Goal: Task Accomplishment & Management: Use online tool/utility

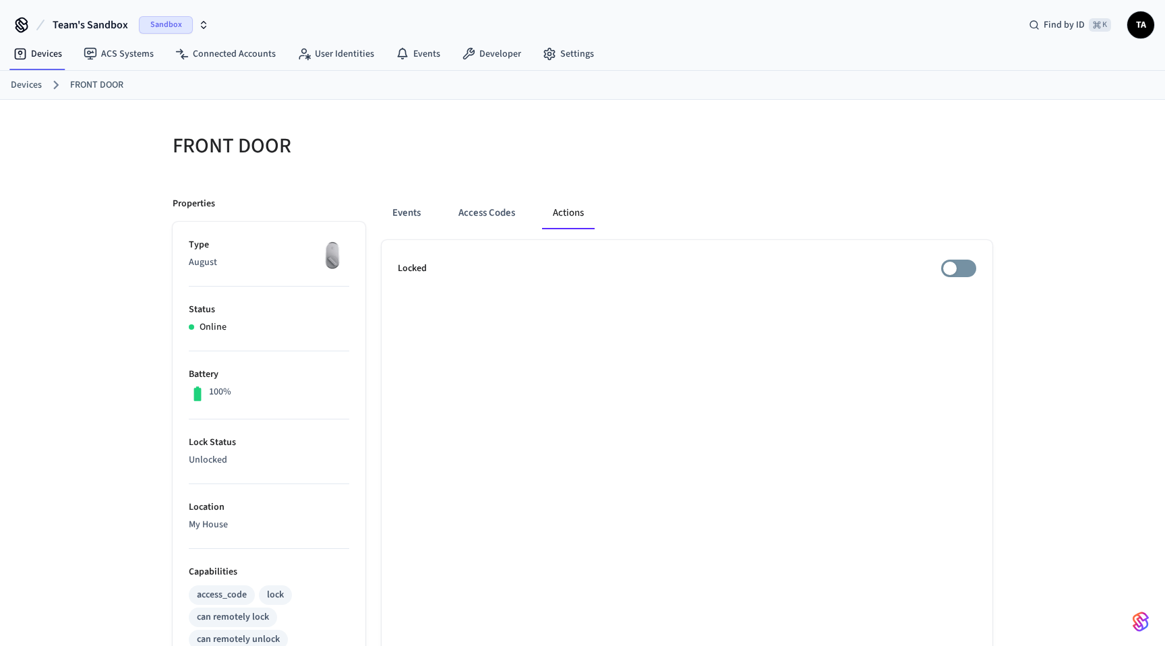
click at [955, 258] on ul "Locked" at bounding box center [686, 646] width 611 height 812
click at [45, 82] on ol "Devices FRONT DOOR" at bounding box center [588, 85] width 1154 height 18
click at [32, 85] on link "Devices" at bounding box center [26, 85] width 31 height 14
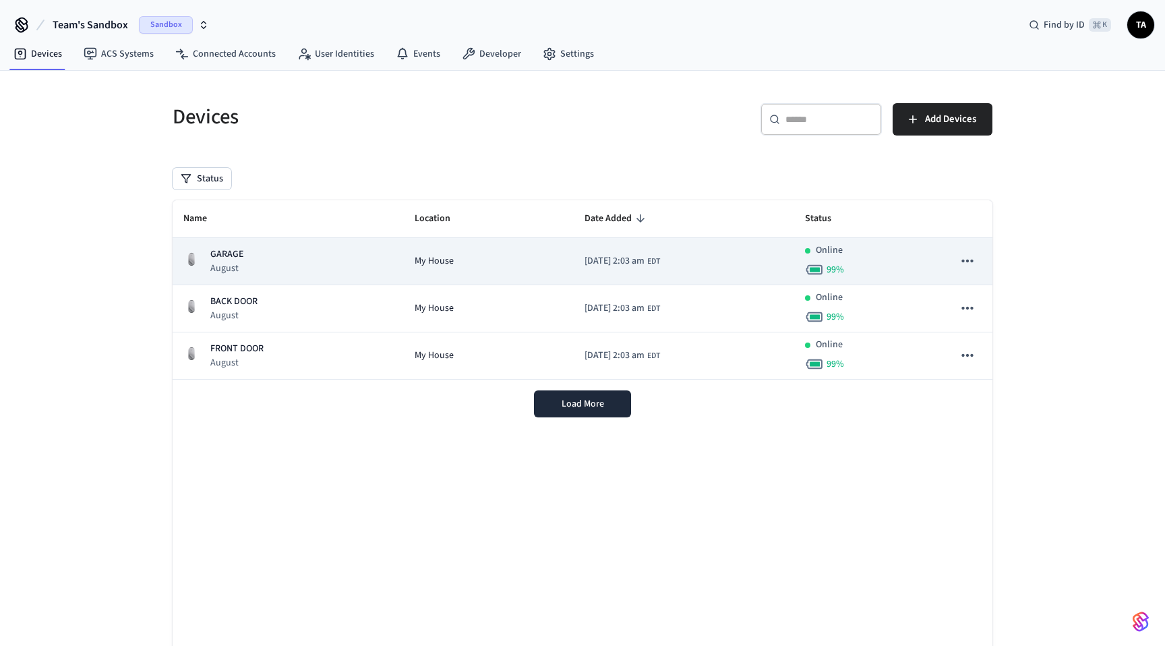
click at [231, 254] on p "GARAGE" at bounding box center [226, 254] width 33 height 14
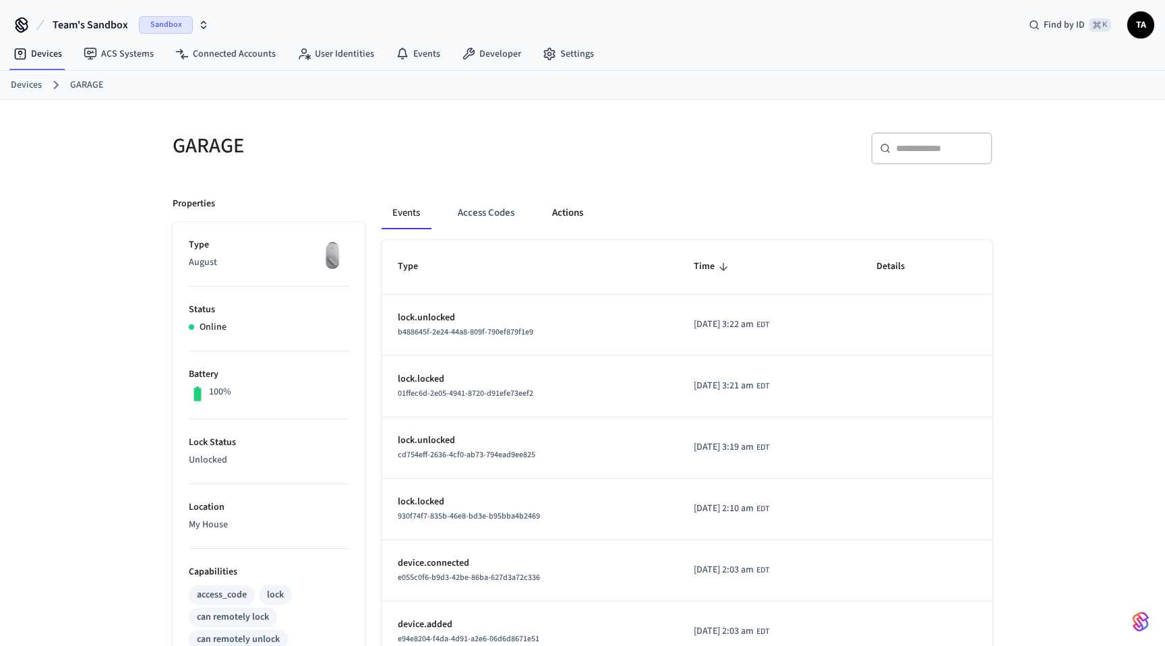
click at [578, 214] on button "Actions" at bounding box center [567, 213] width 53 height 32
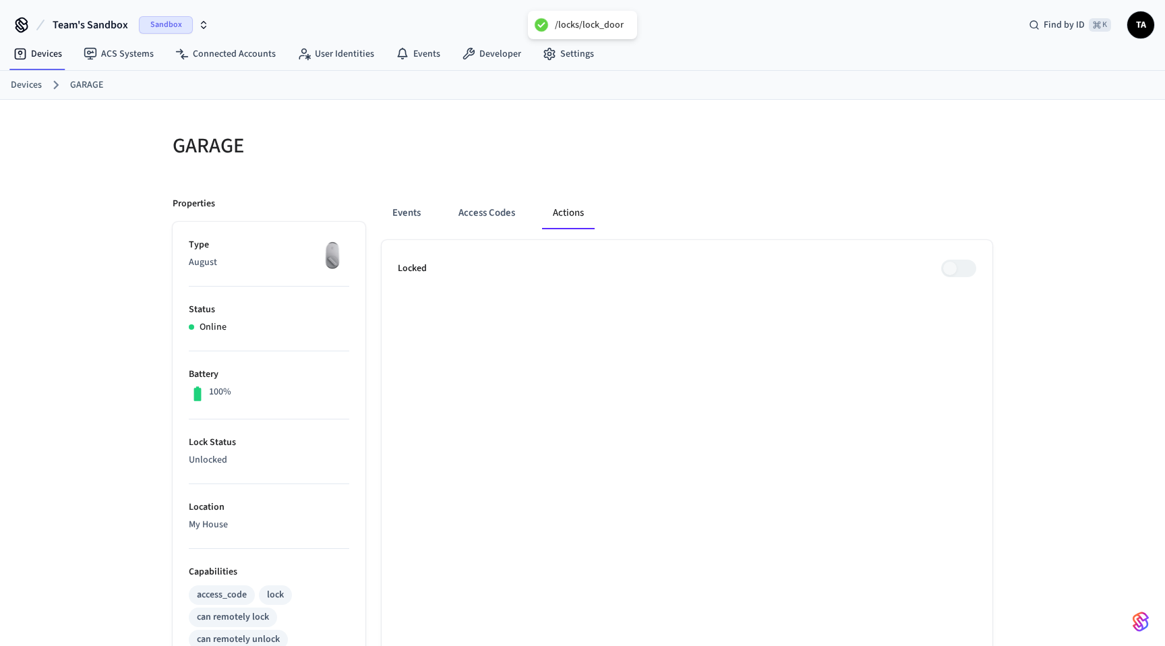
click at [26, 93] on ol "Devices GARAGE" at bounding box center [588, 85] width 1154 height 18
click at [26, 87] on link "Devices" at bounding box center [26, 85] width 31 height 14
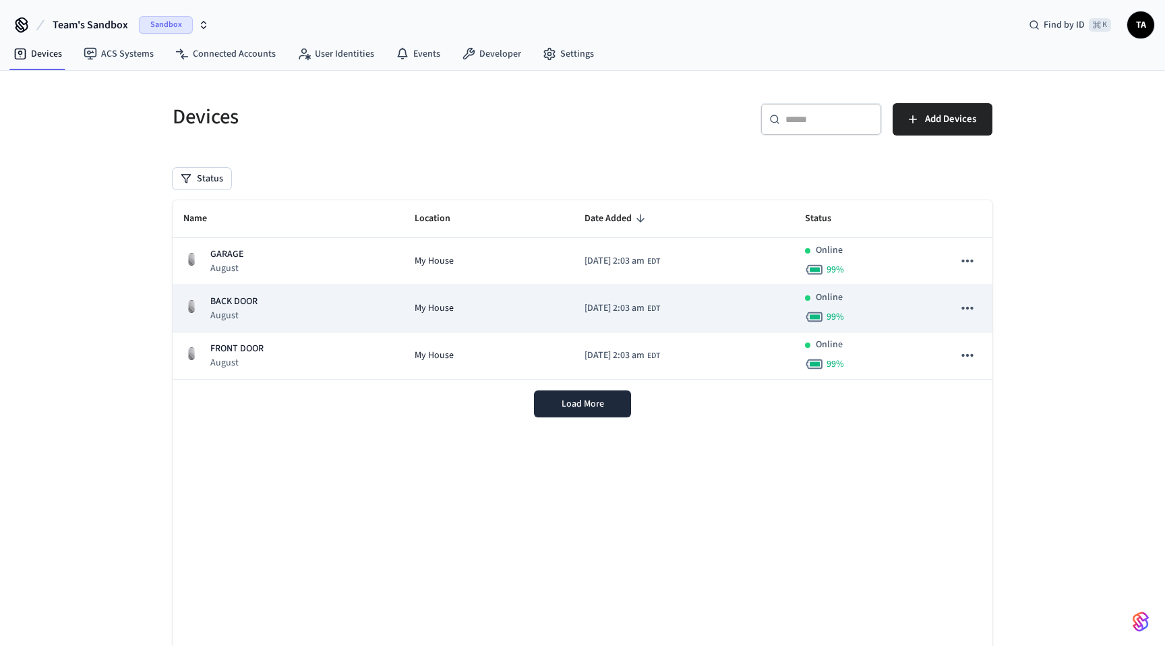
click at [228, 301] on p "BACK DOOR" at bounding box center [233, 301] width 47 height 14
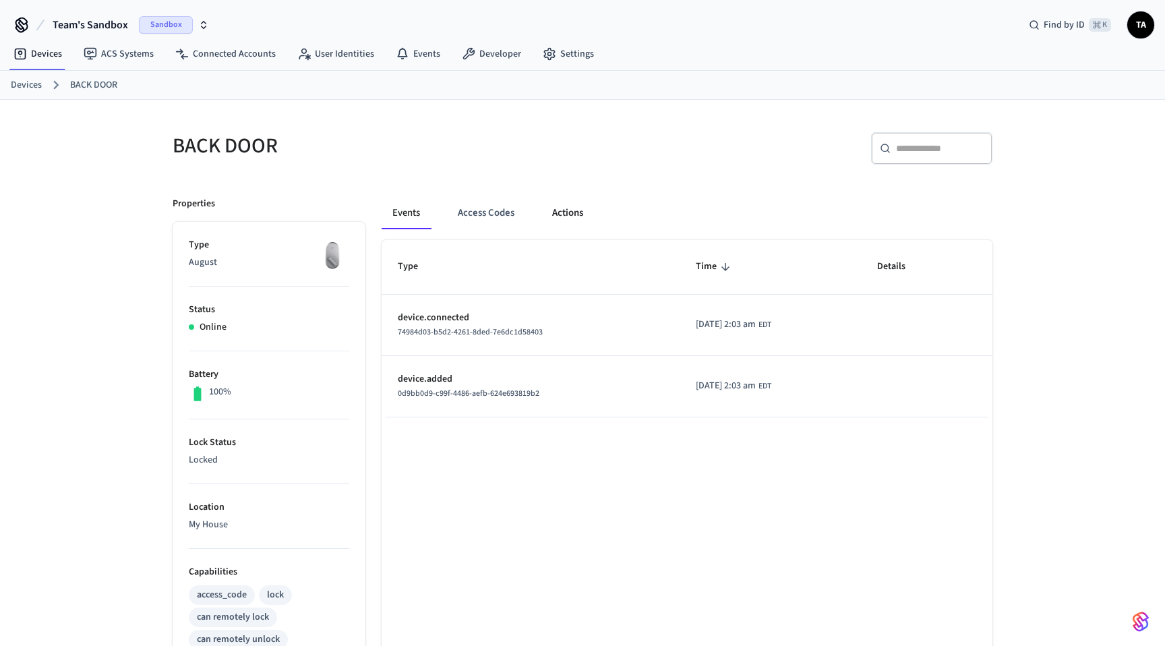
click at [568, 213] on button "Actions" at bounding box center [567, 213] width 53 height 32
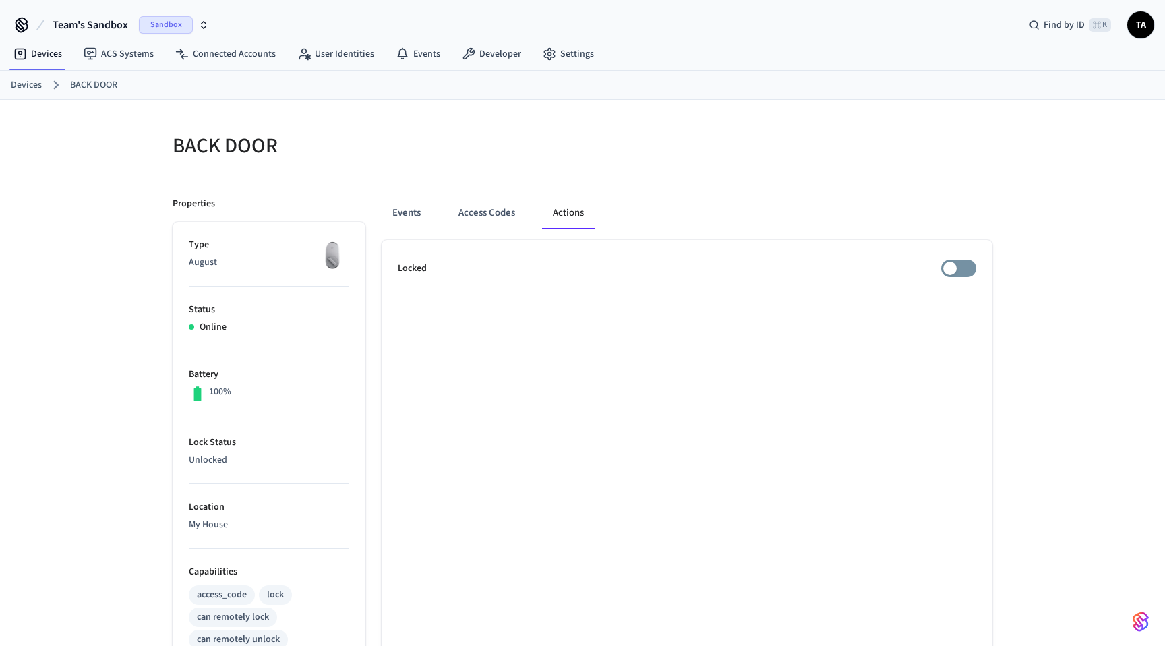
click at [957, 258] on ul "Locked" at bounding box center [686, 646] width 611 height 812
click at [32, 84] on link "Devices" at bounding box center [26, 85] width 31 height 14
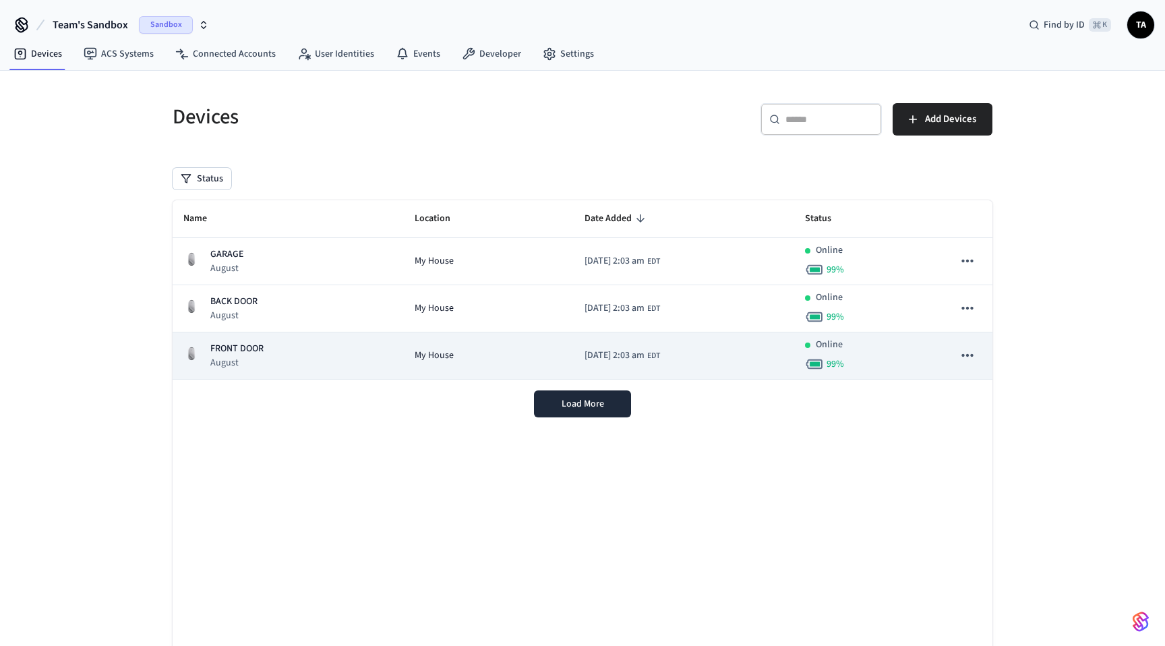
click at [224, 342] on p "FRONT DOOR" at bounding box center [236, 349] width 53 height 14
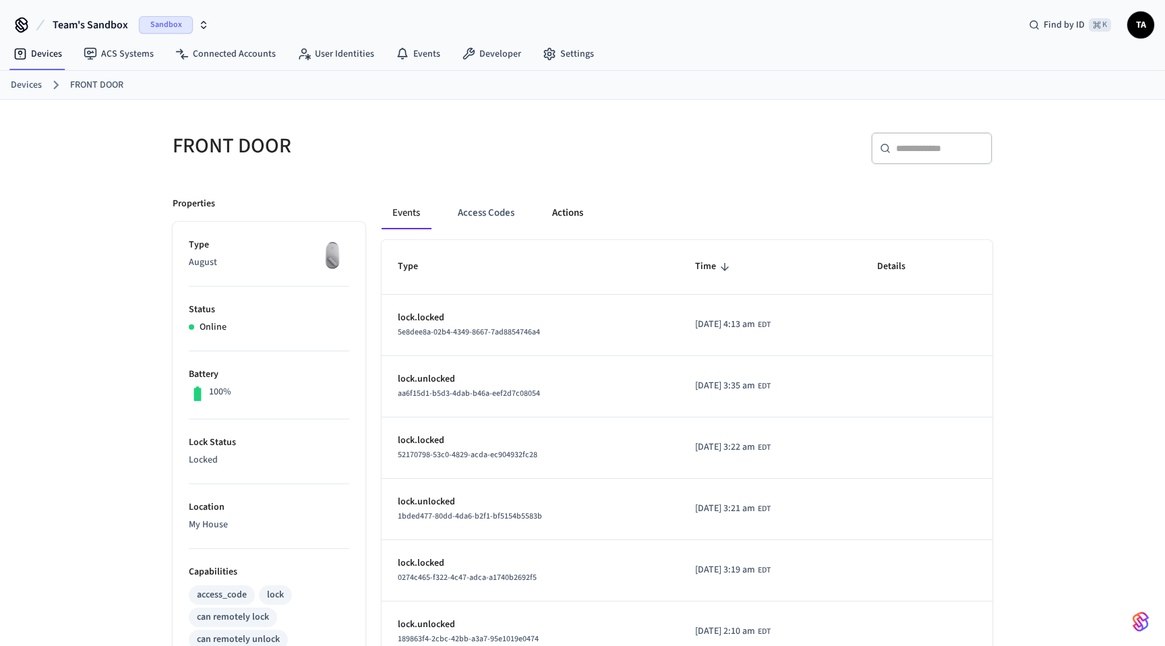
click at [566, 213] on button "Actions" at bounding box center [567, 213] width 53 height 32
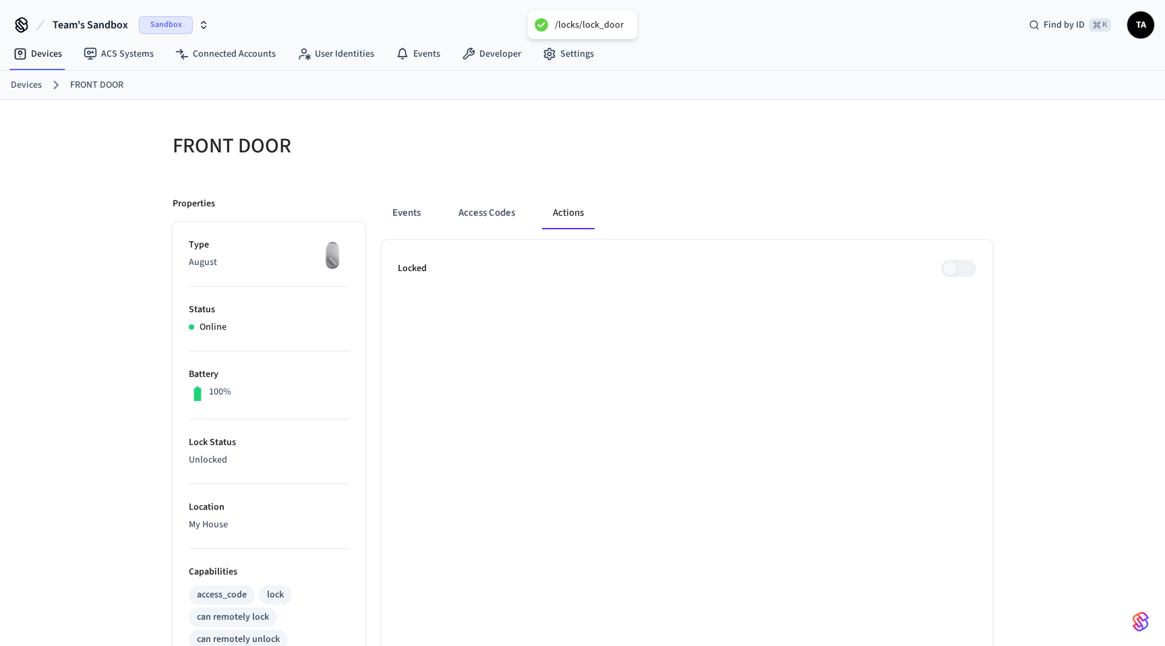
click at [30, 82] on link "Devices" at bounding box center [26, 85] width 31 height 14
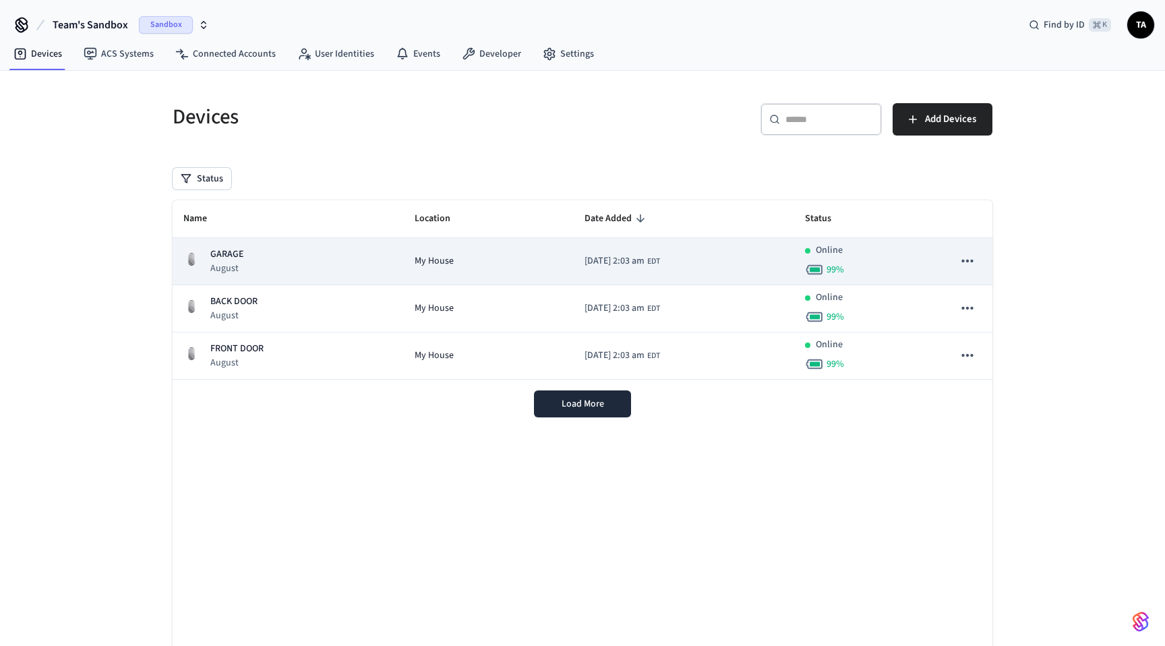
click at [220, 251] on p "GARAGE" at bounding box center [226, 254] width 33 height 14
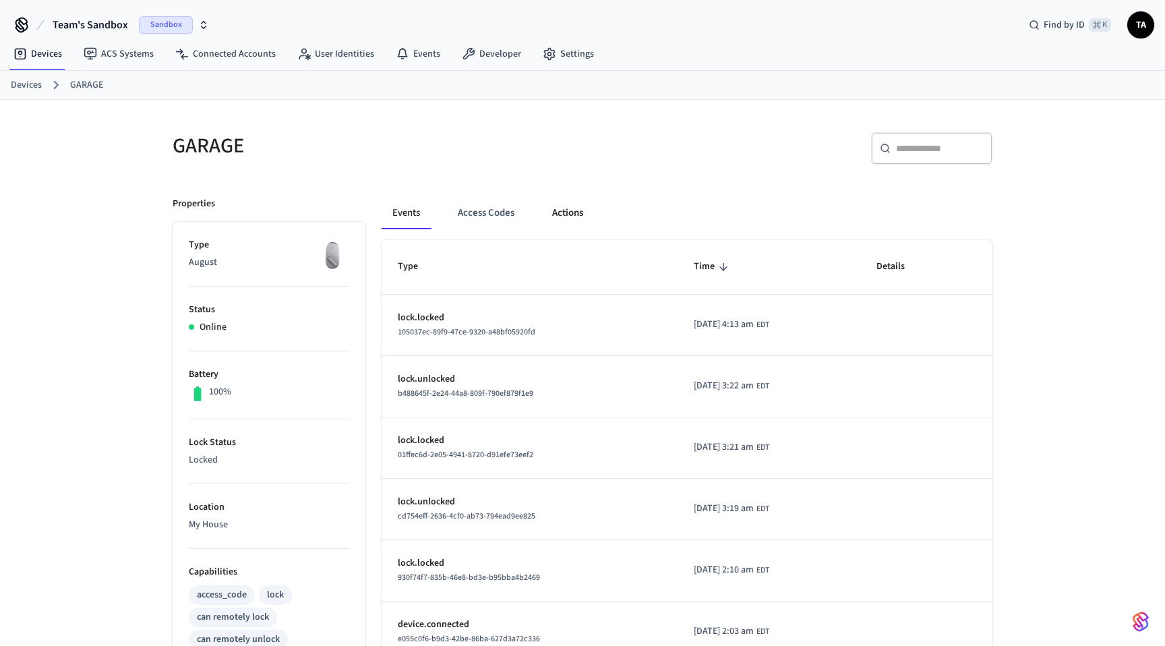
click at [583, 211] on button "Actions" at bounding box center [567, 213] width 53 height 32
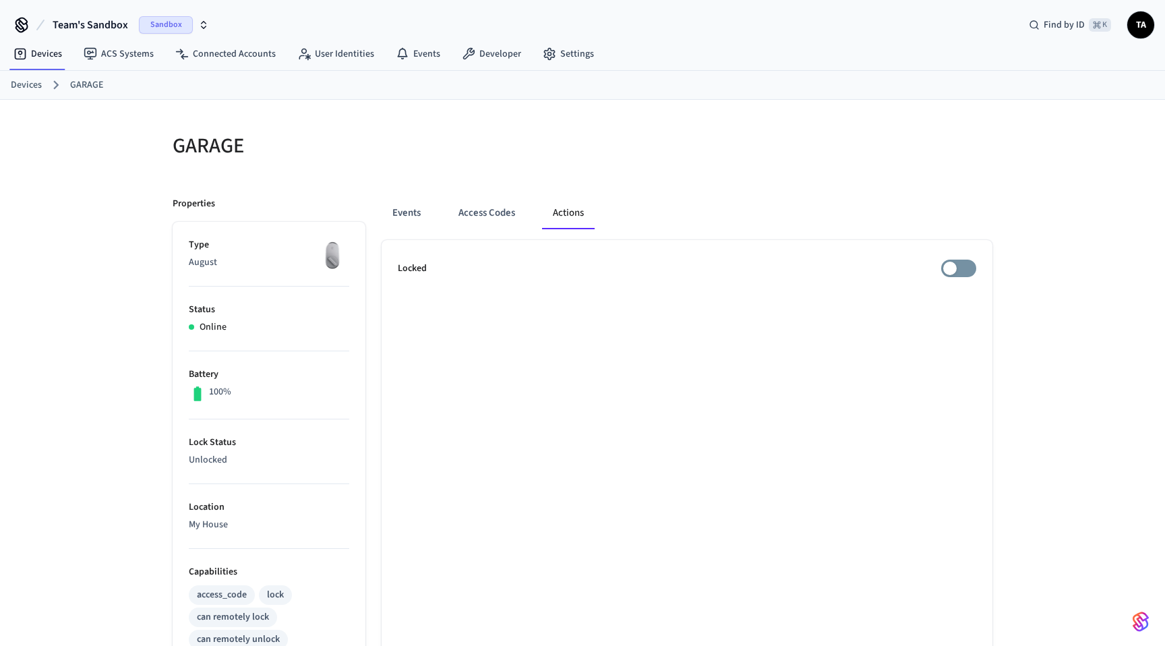
click at [175, 24] on span "Sandbox" at bounding box center [166, 25] width 54 height 18
click at [172, 86] on span "Sandbox" at bounding box center [177, 87] width 54 height 18
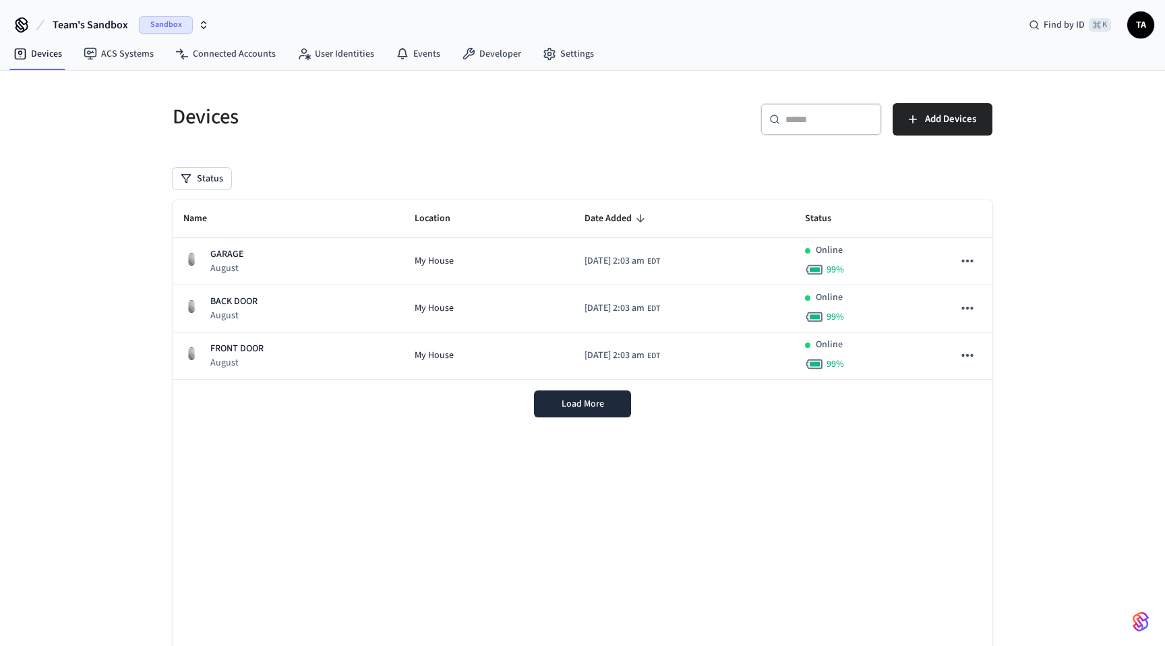
click at [150, 24] on span "Sandbox" at bounding box center [166, 25] width 54 height 18
click at [146, 26] on span "Sandbox" at bounding box center [166, 25] width 54 height 18
click at [64, 115] on span "New Workspace" at bounding box center [65, 115] width 63 height 14
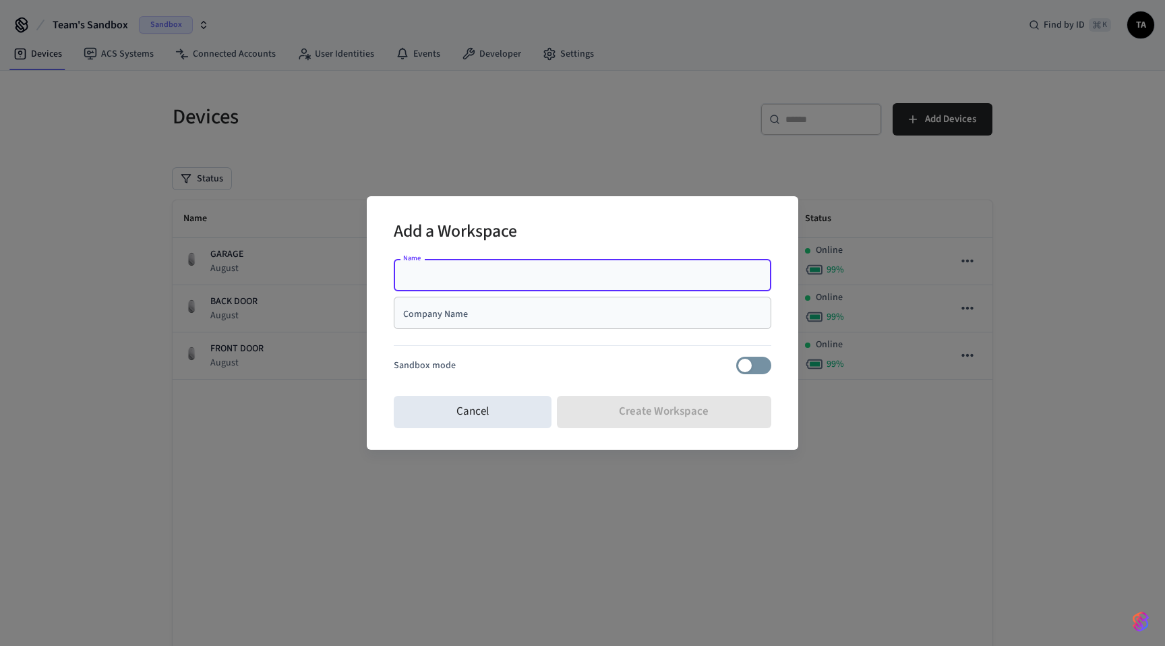
click at [687, 343] on div at bounding box center [582, 348] width 377 height 17
click at [572, 278] on input "Name" at bounding box center [582, 274] width 361 height 13
type input "*"
type input "**********"
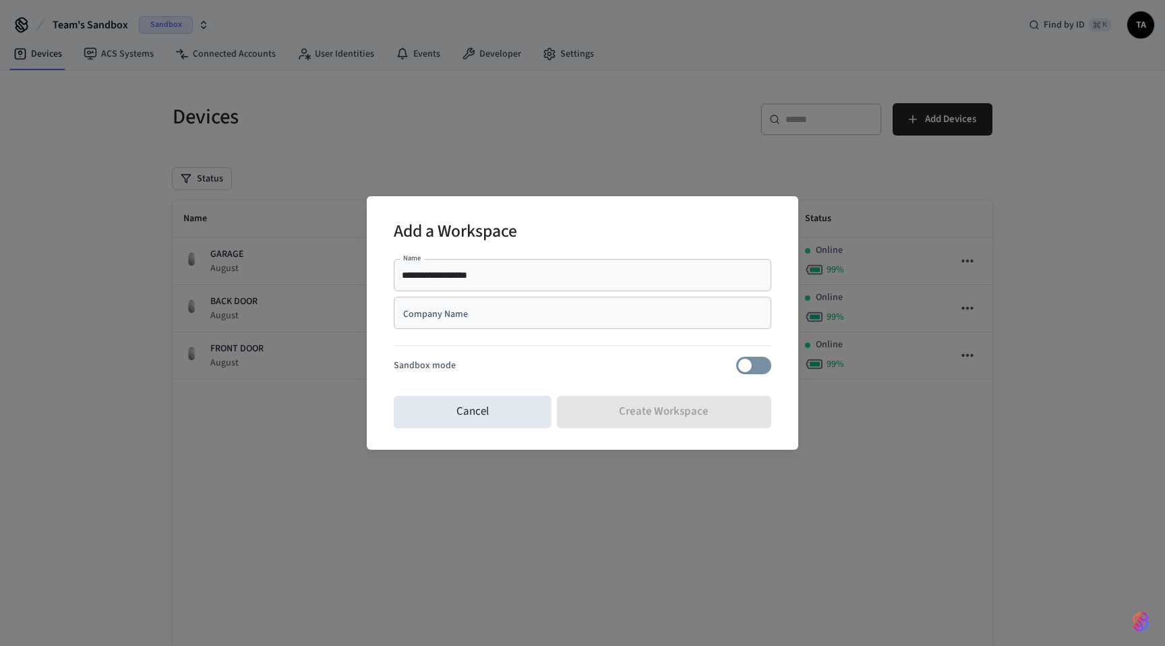
click at [703, 326] on div "Company Name" at bounding box center [582, 313] width 377 height 32
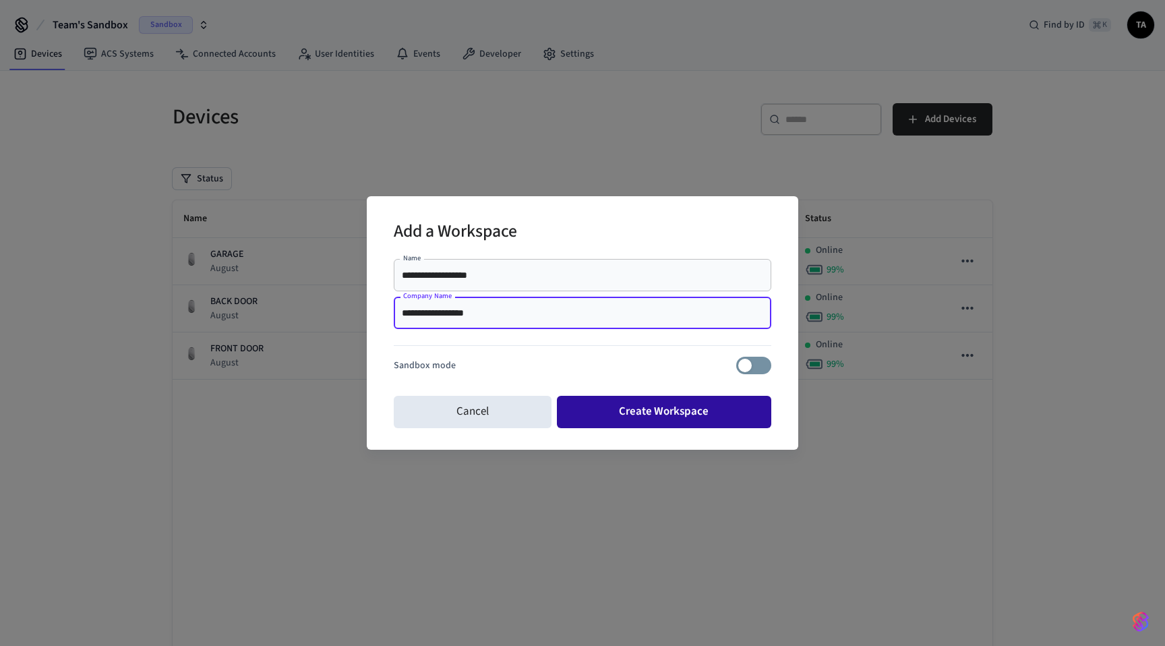
type input "**********"
click at [667, 405] on button "Create Workspace" at bounding box center [664, 412] width 215 height 32
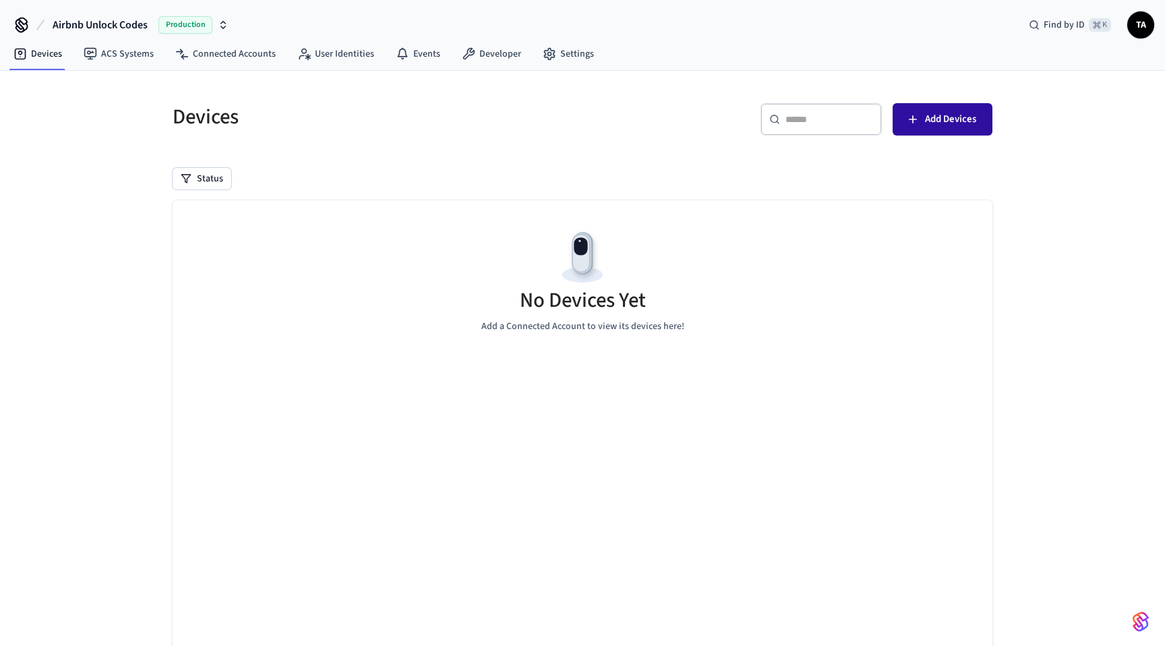
click at [931, 121] on span "Add Devices" at bounding box center [950, 120] width 51 height 18
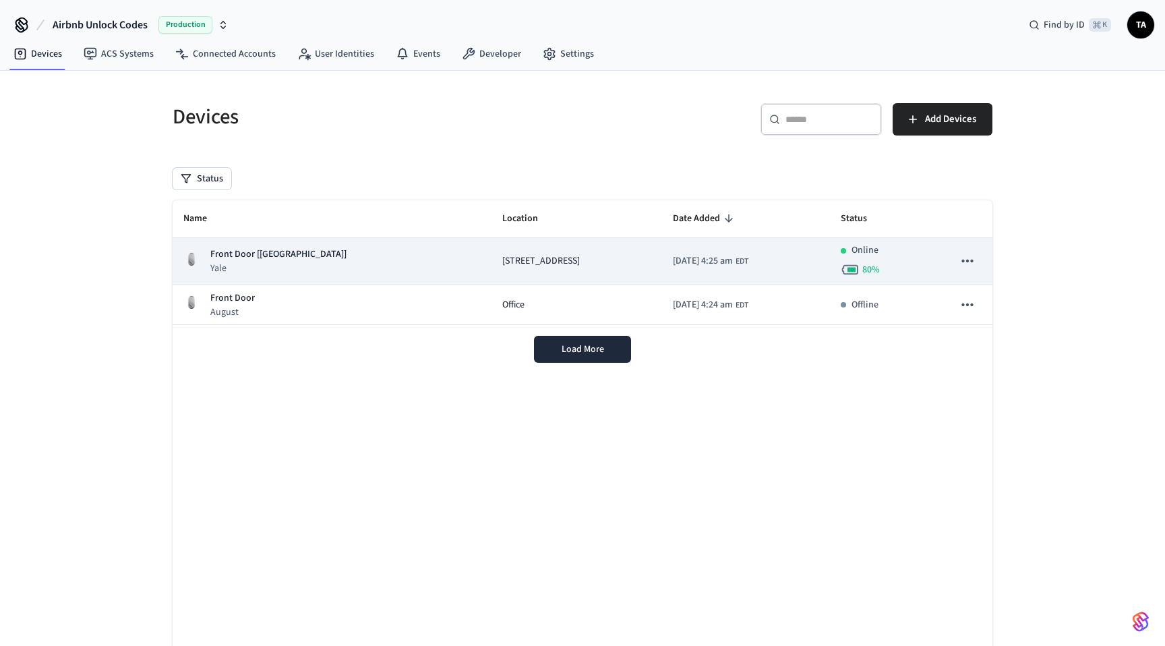
click at [950, 254] on td "sticky table" at bounding box center [967, 261] width 50 height 47
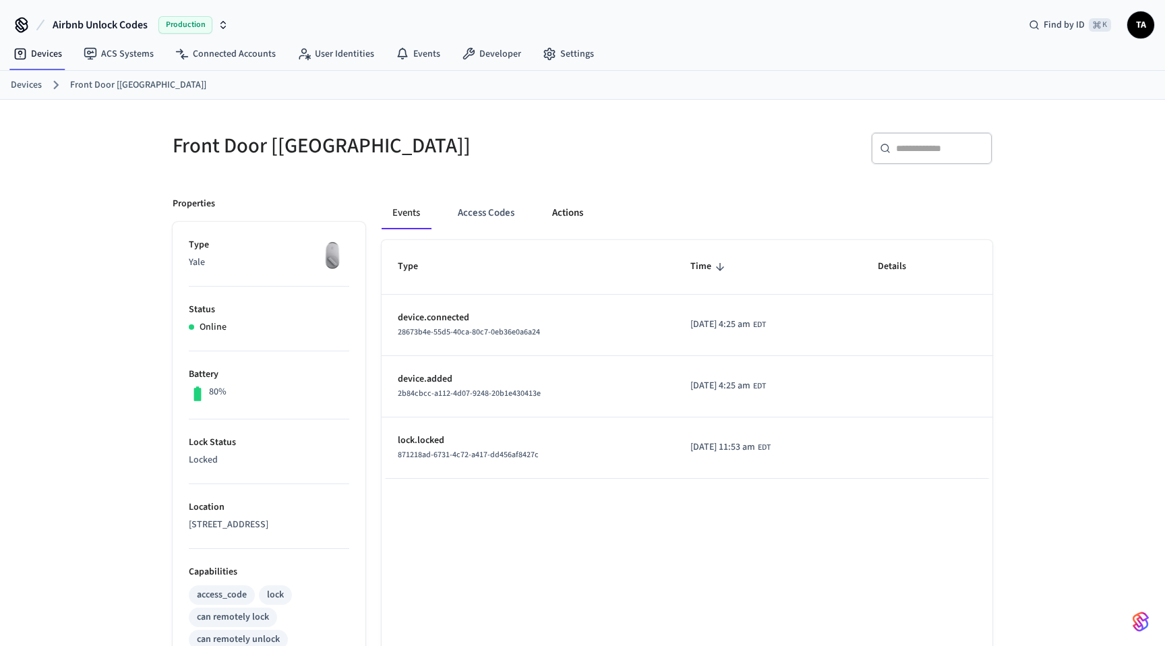
click at [562, 211] on button "Actions" at bounding box center [567, 213] width 53 height 32
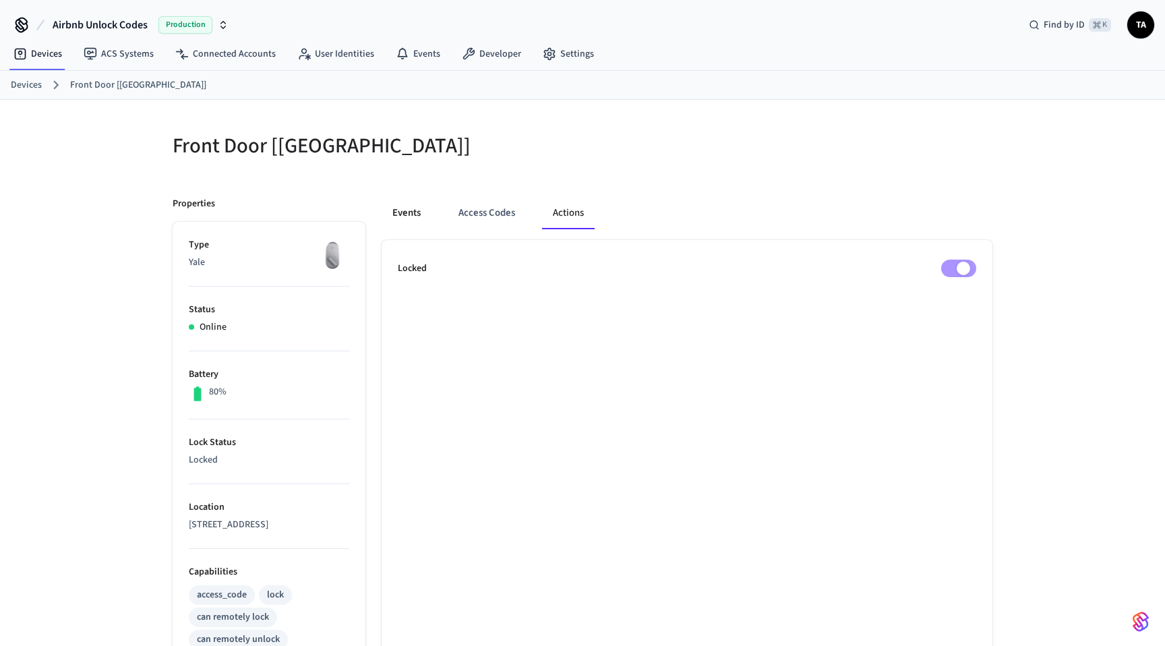
click at [412, 212] on button "Events" at bounding box center [406, 213] width 50 height 32
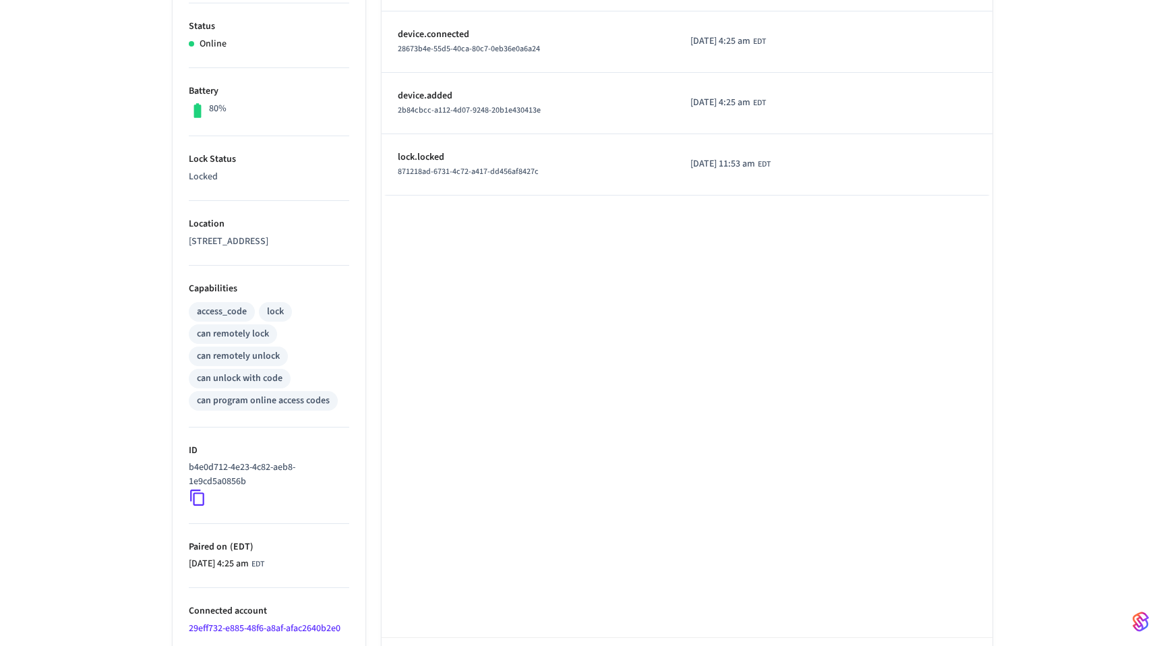
scroll to position [340, 0]
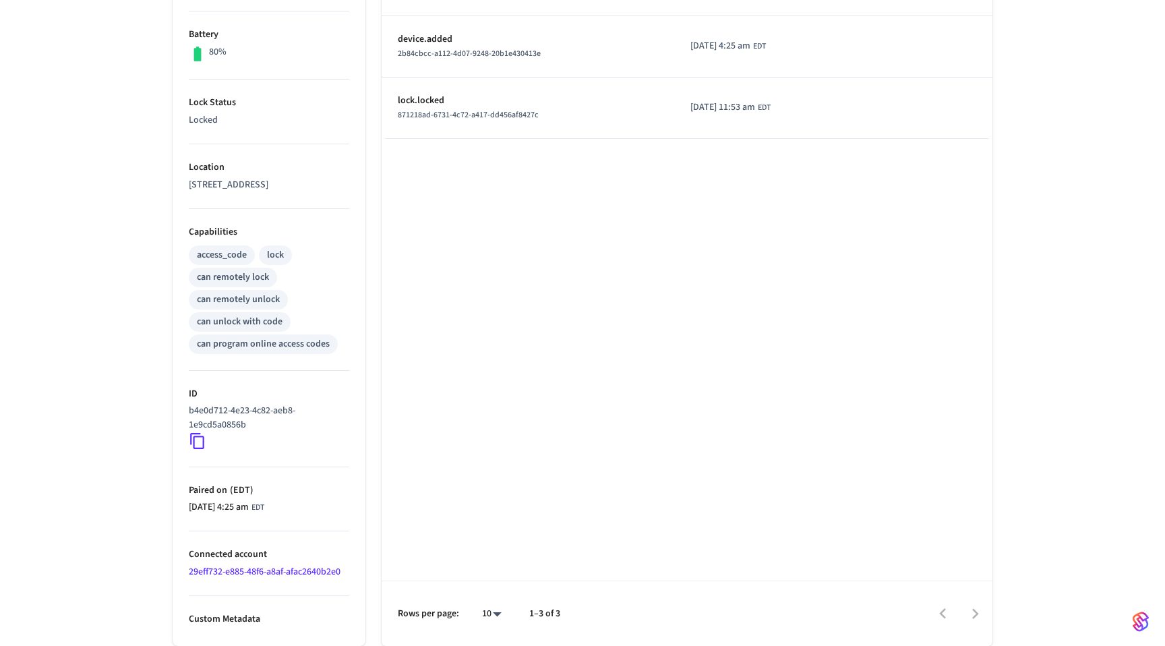
click at [214, 619] on p "Custom Metadata" at bounding box center [269, 619] width 160 height 14
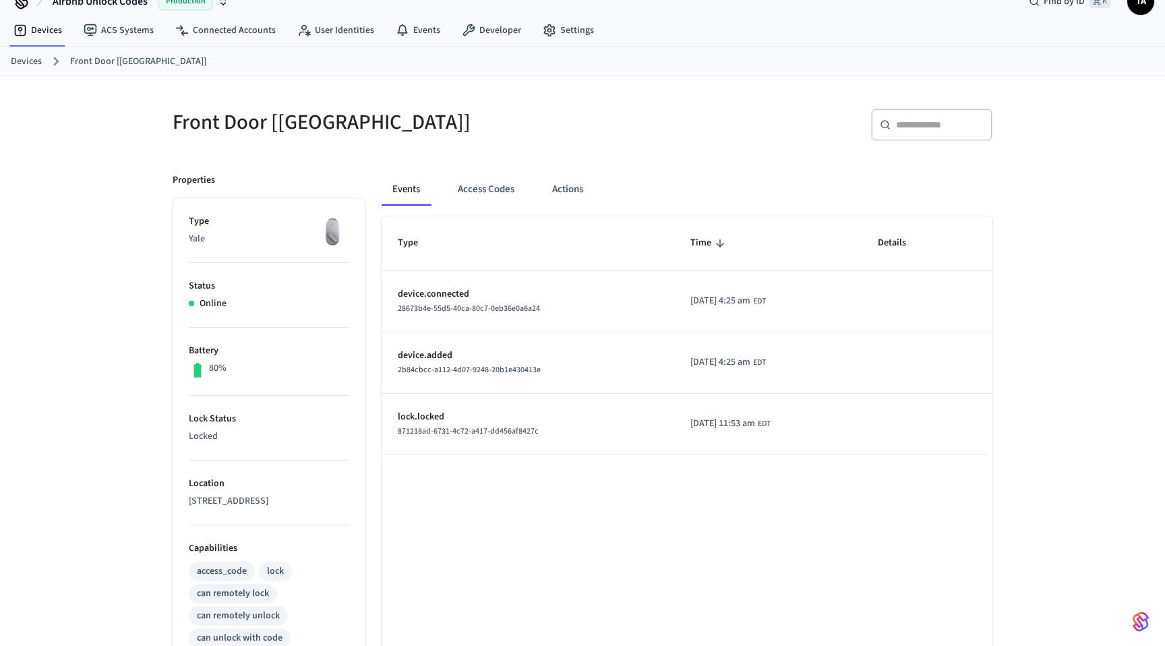
scroll to position [0, 0]
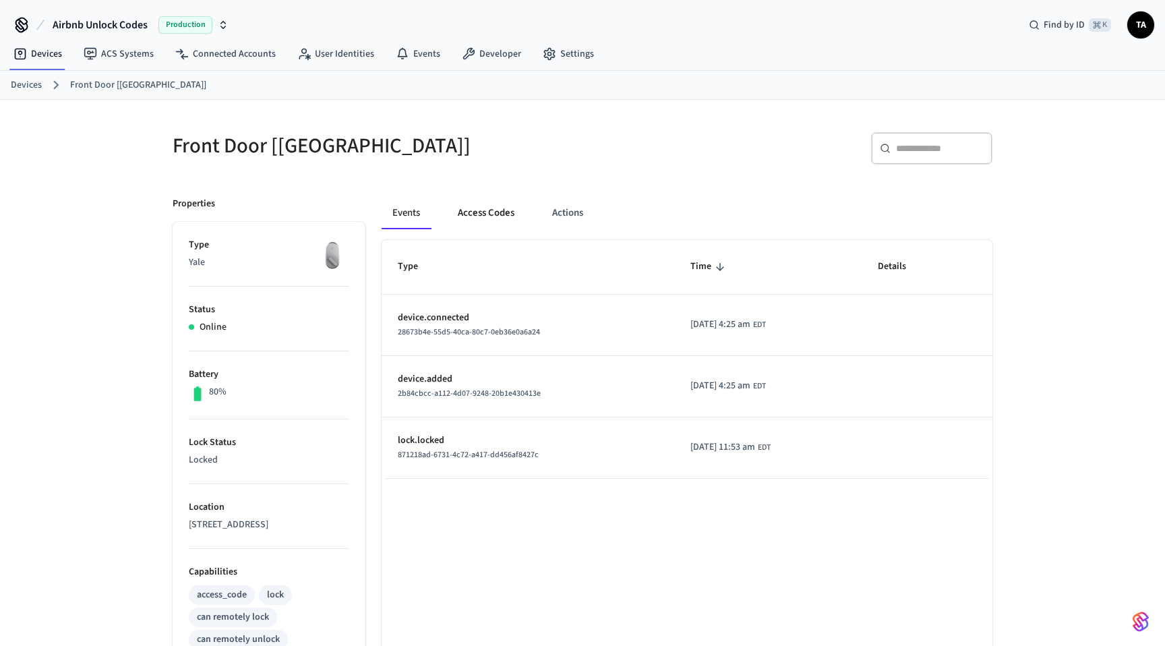
click at [485, 212] on button "Access Codes" at bounding box center [486, 213] width 78 height 32
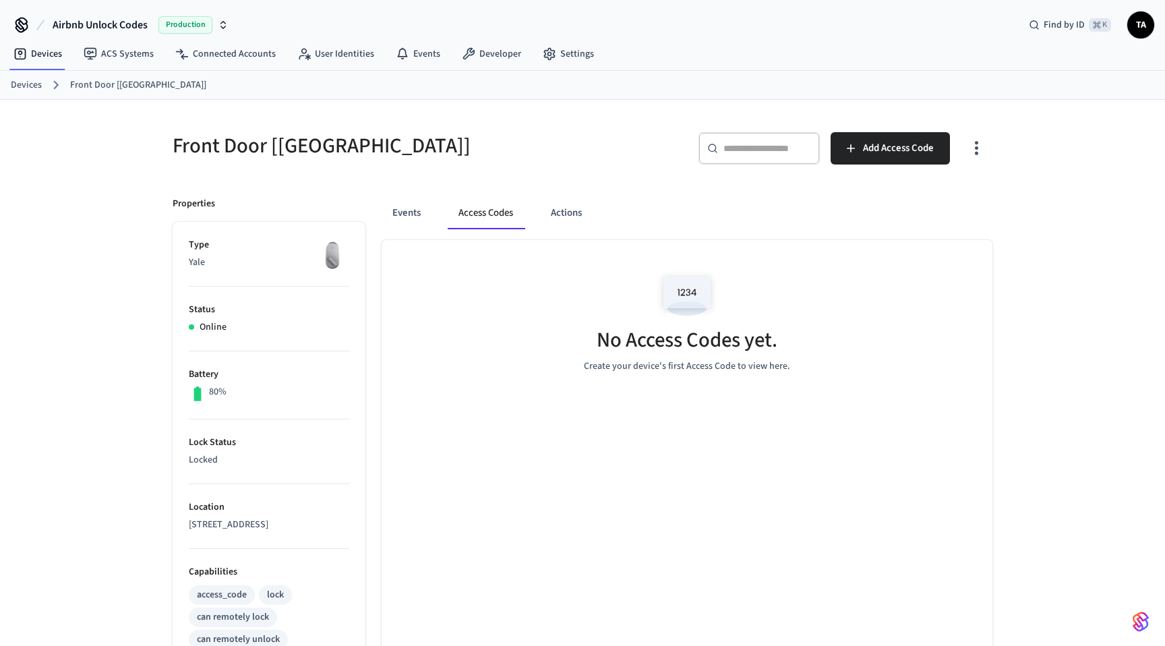
click at [976, 154] on icon "button" at bounding box center [975, 149] width 3 height 14
click at [839, 209] on li "Show unmanaged access codes on device" at bounding box center [889, 204] width 189 height 36
click at [745, 204] on div at bounding box center [582, 323] width 1165 height 646
click at [981, 156] on icon "button" at bounding box center [976, 147] width 21 height 21
click at [852, 200] on li "Show managed access codes on device" at bounding box center [894, 204] width 179 height 36
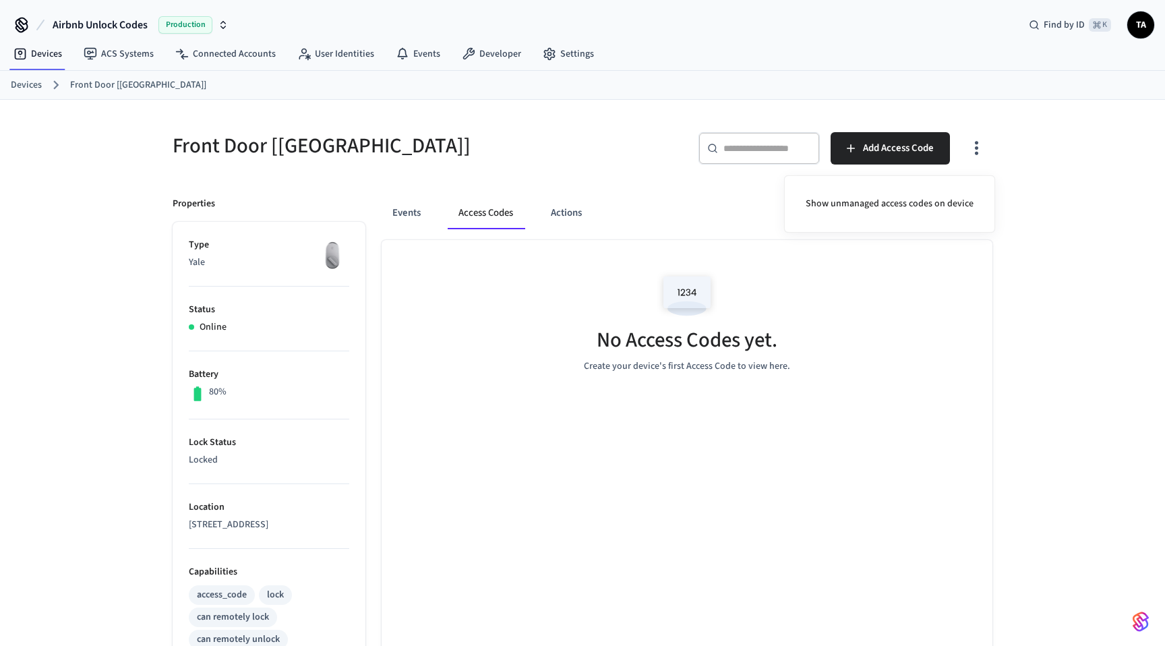
click at [651, 214] on div at bounding box center [582, 323] width 1165 height 646
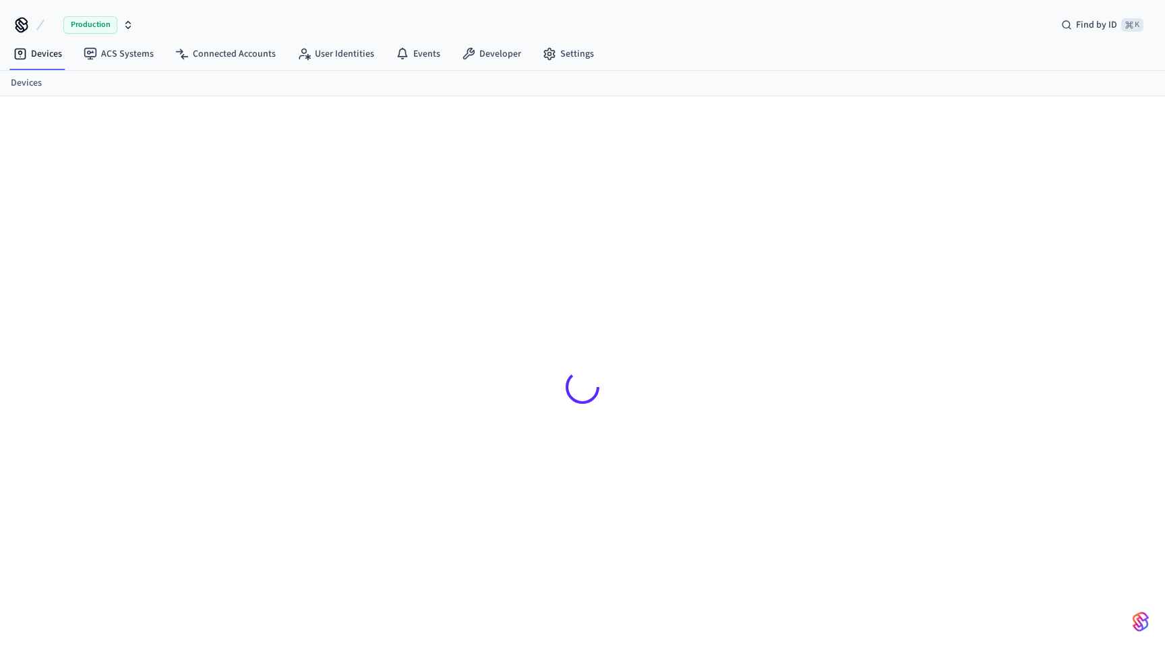
scroll to position [18, 0]
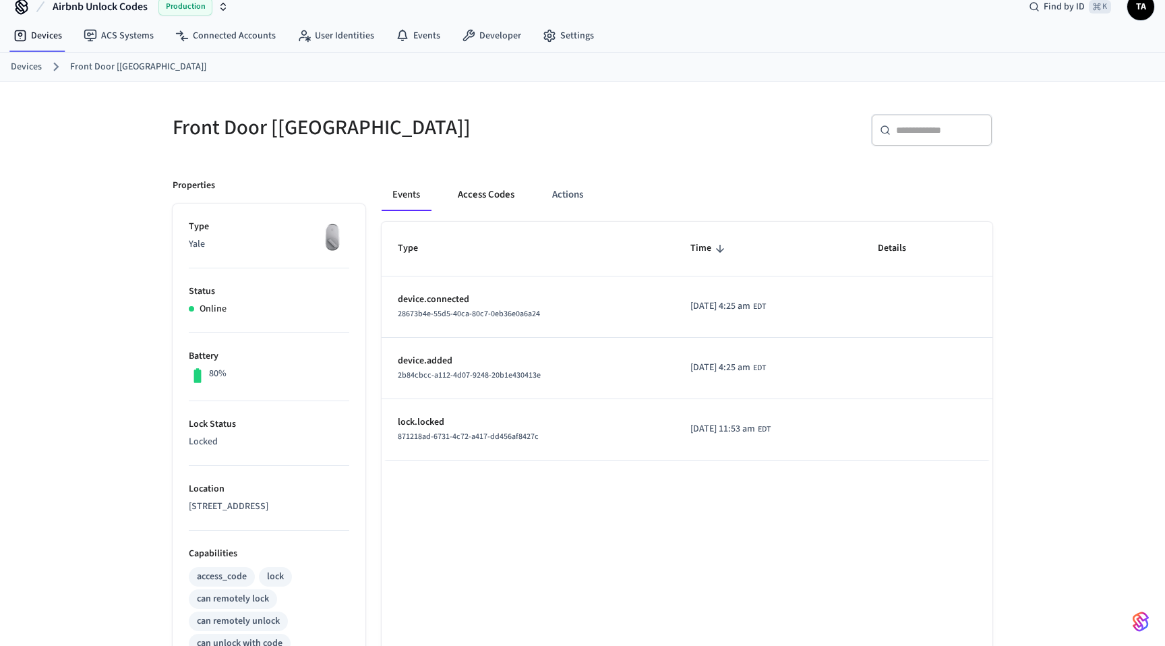
click at [489, 199] on button "Access Codes" at bounding box center [486, 195] width 78 height 32
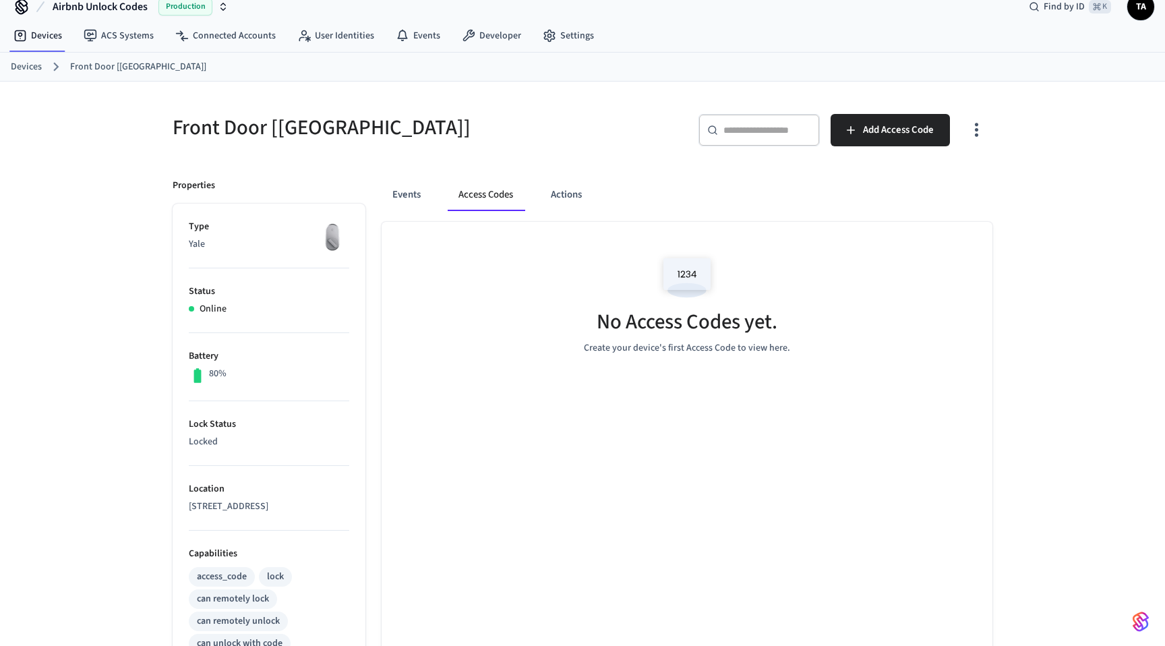
click at [971, 132] on icon "button" at bounding box center [976, 129] width 21 height 21
click at [944, 187] on li "Show unmanaged access codes on device" at bounding box center [889, 186] width 189 height 36
click at [691, 196] on div at bounding box center [582, 323] width 1165 height 646
click at [619, 200] on button "Actions" at bounding box center [620, 195] width 53 height 32
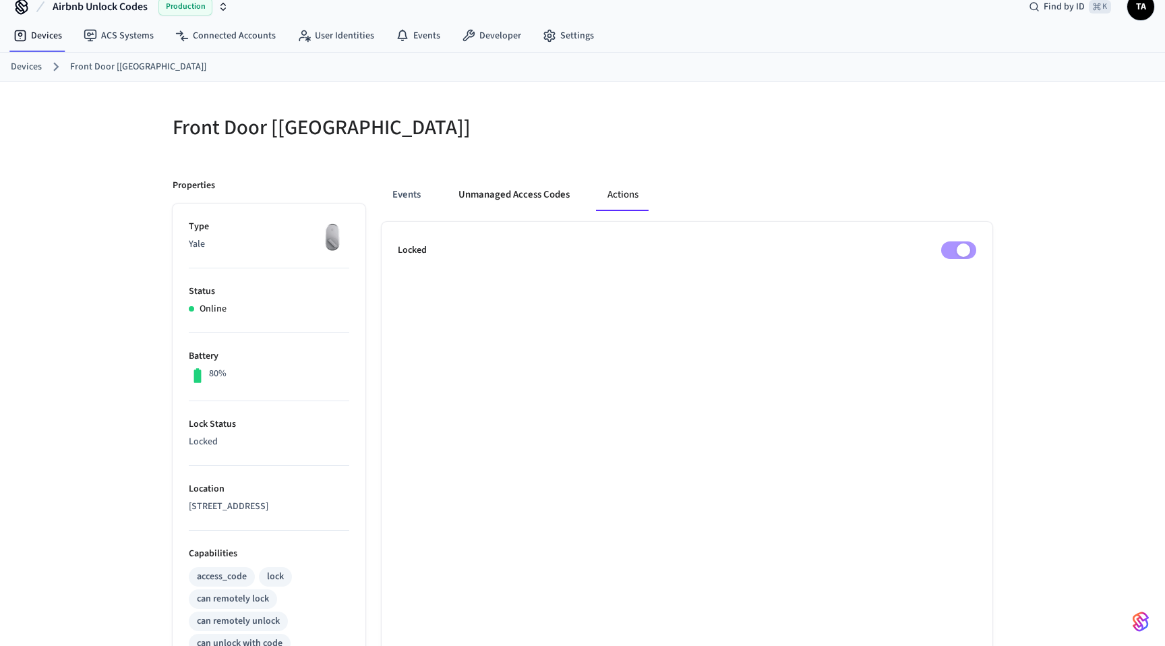
click at [507, 199] on button "Unmanaged Access Codes" at bounding box center [513, 195] width 133 height 32
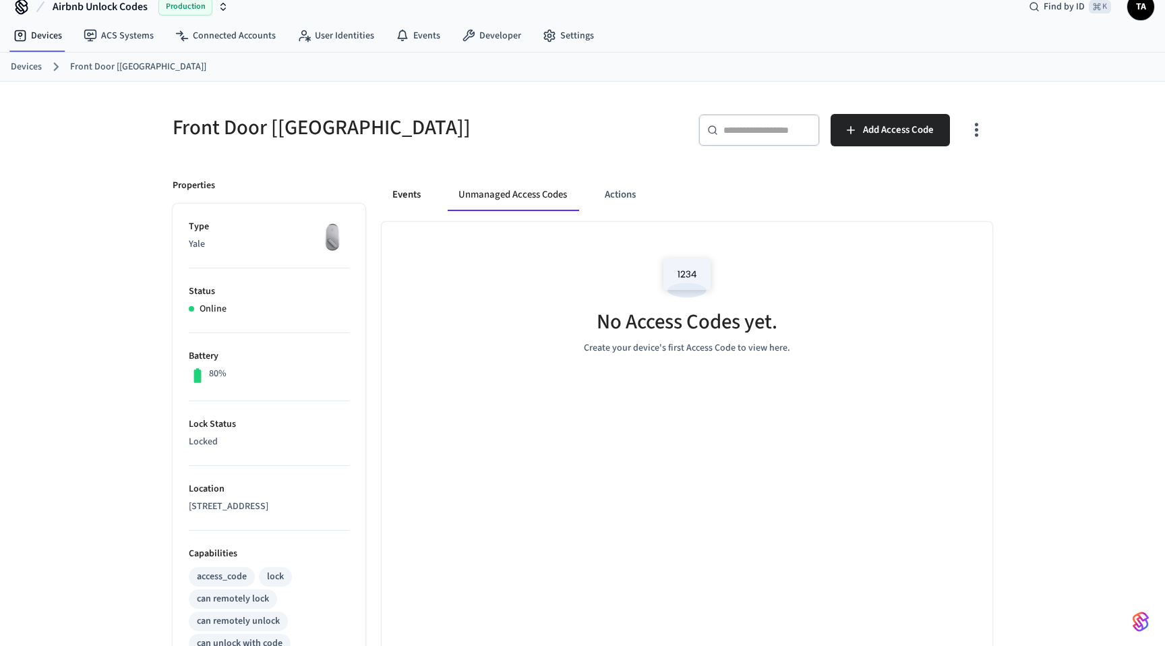
click at [406, 185] on button "Events" at bounding box center [406, 195] width 50 height 32
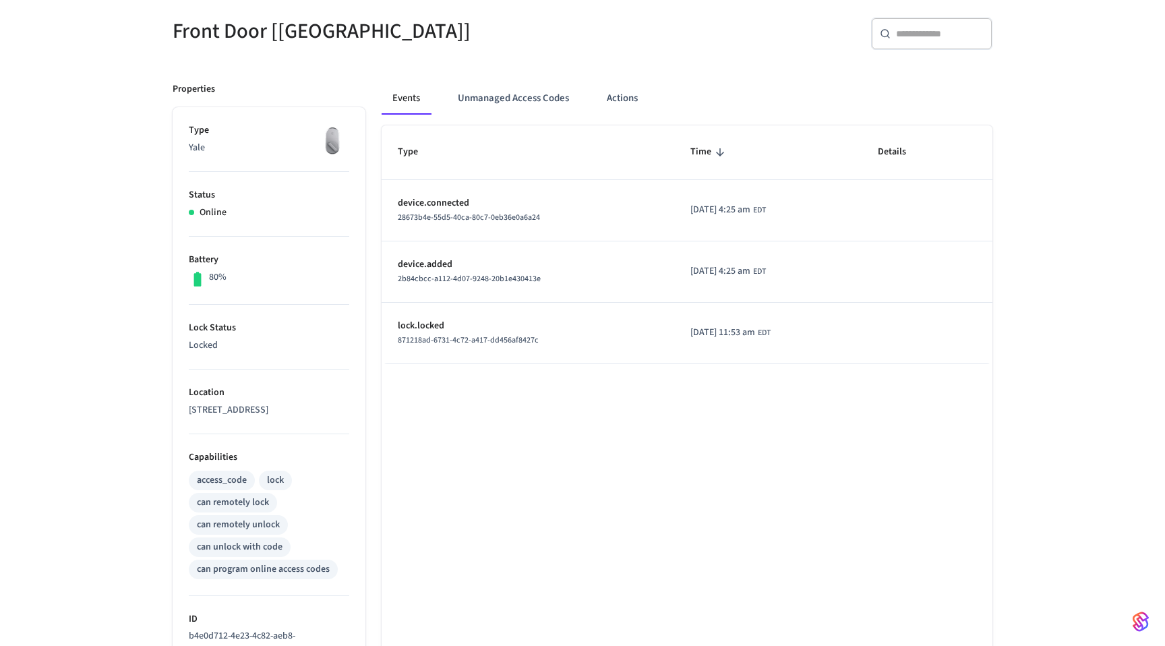
scroll to position [340, 0]
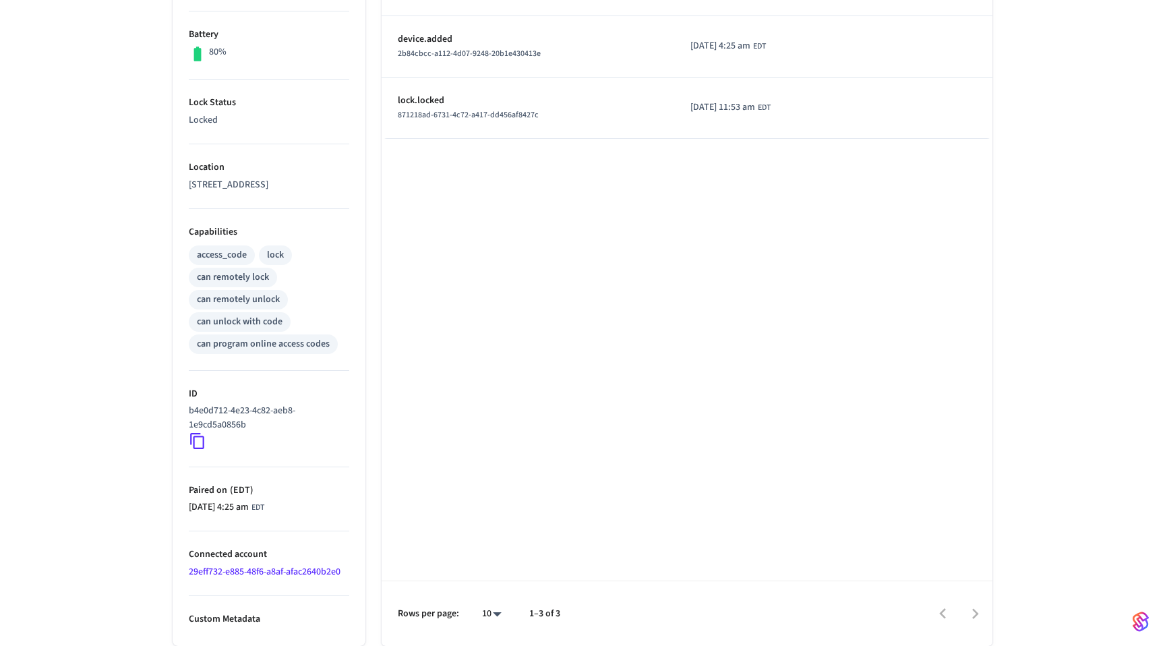
click at [227, 571] on link "29eff732-e885-48f6-a8af-afac2640b2e0" at bounding box center [265, 571] width 152 height 13
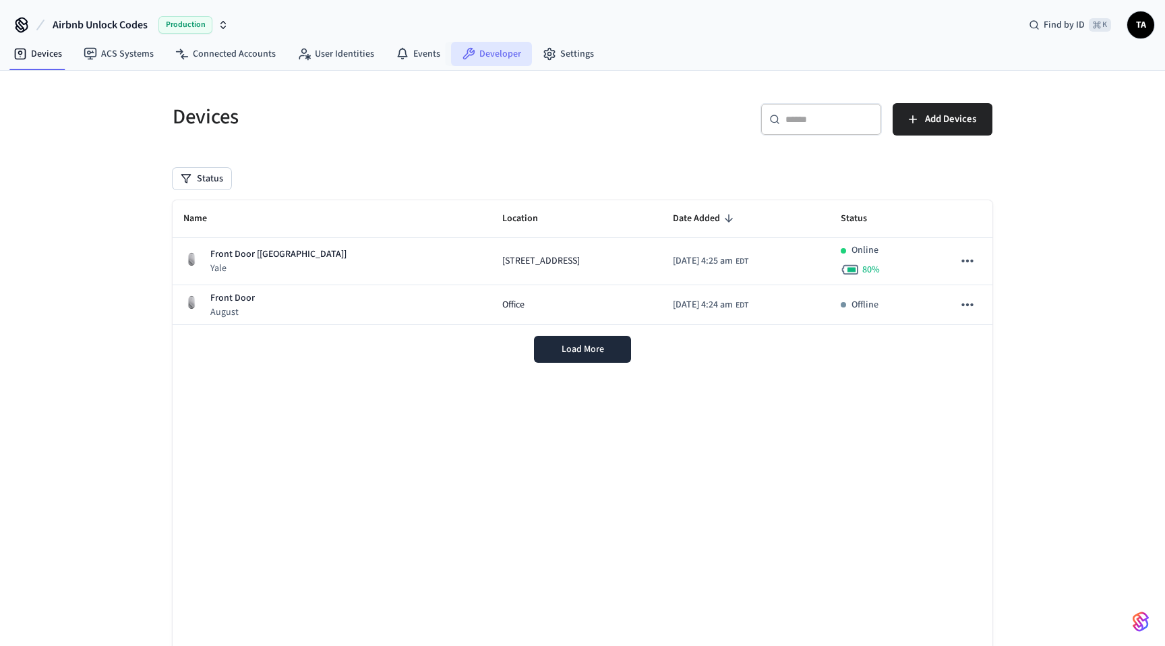
click at [475, 53] on link "Developer" at bounding box center [491, 54] width 81 height 24
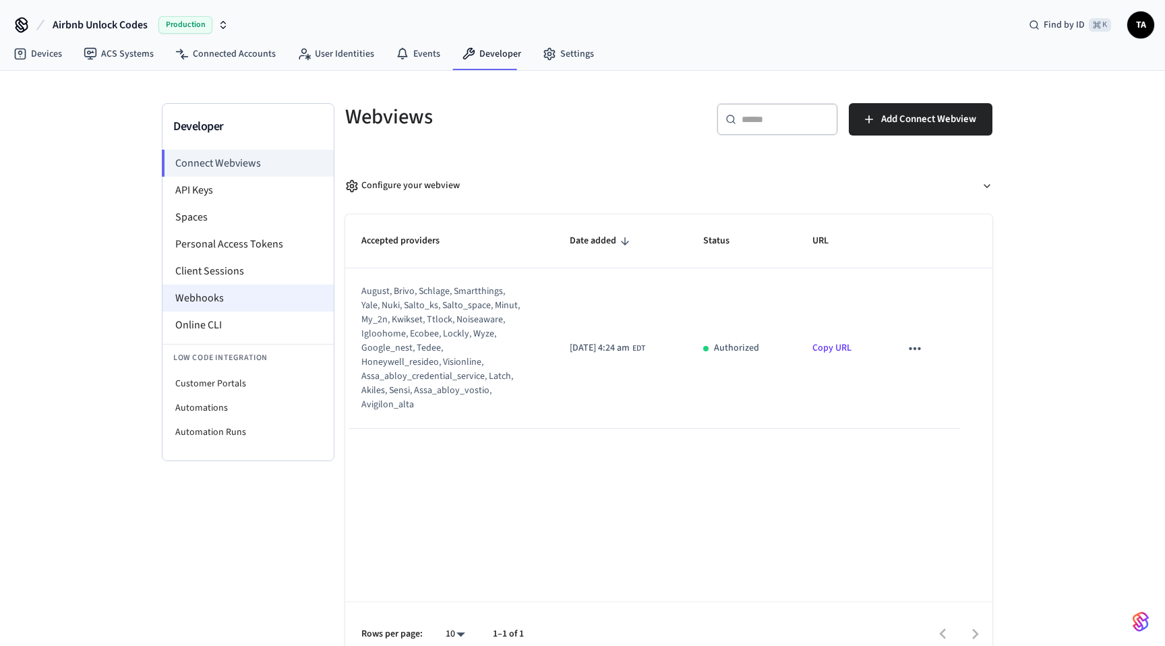
click at [206, 297] on li "Webhooks" at bounding box center [247, 297] width 171 height 27
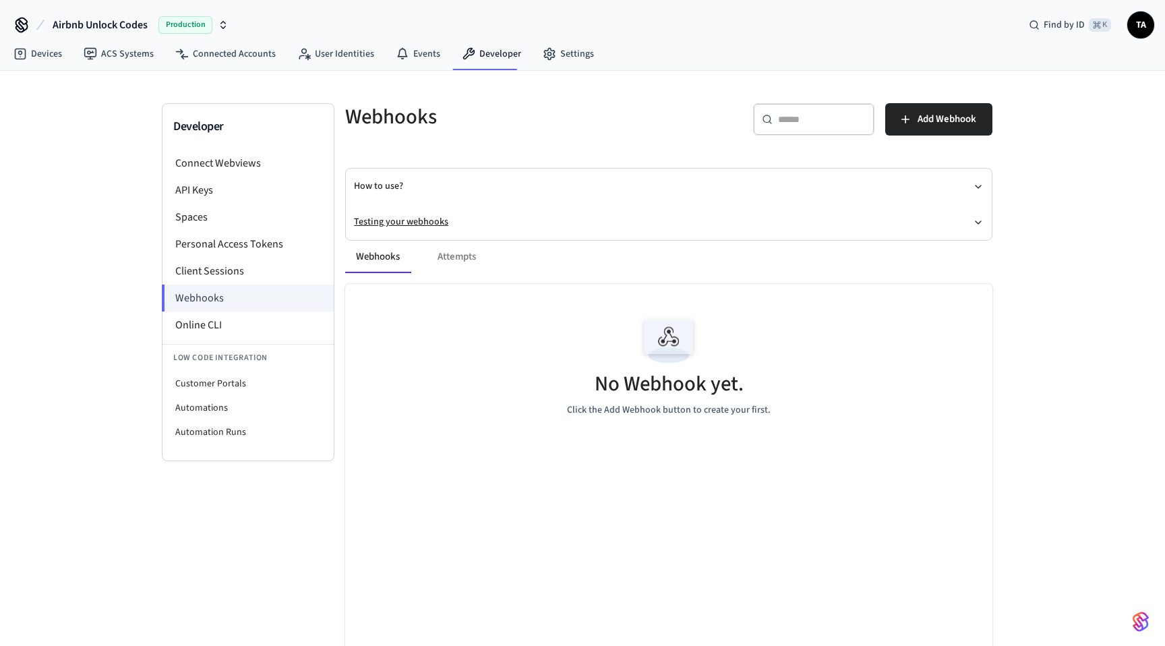
click at [931, 220] on button "Testing your webhooks" at bounding box center [668, 222] width 629 height 36
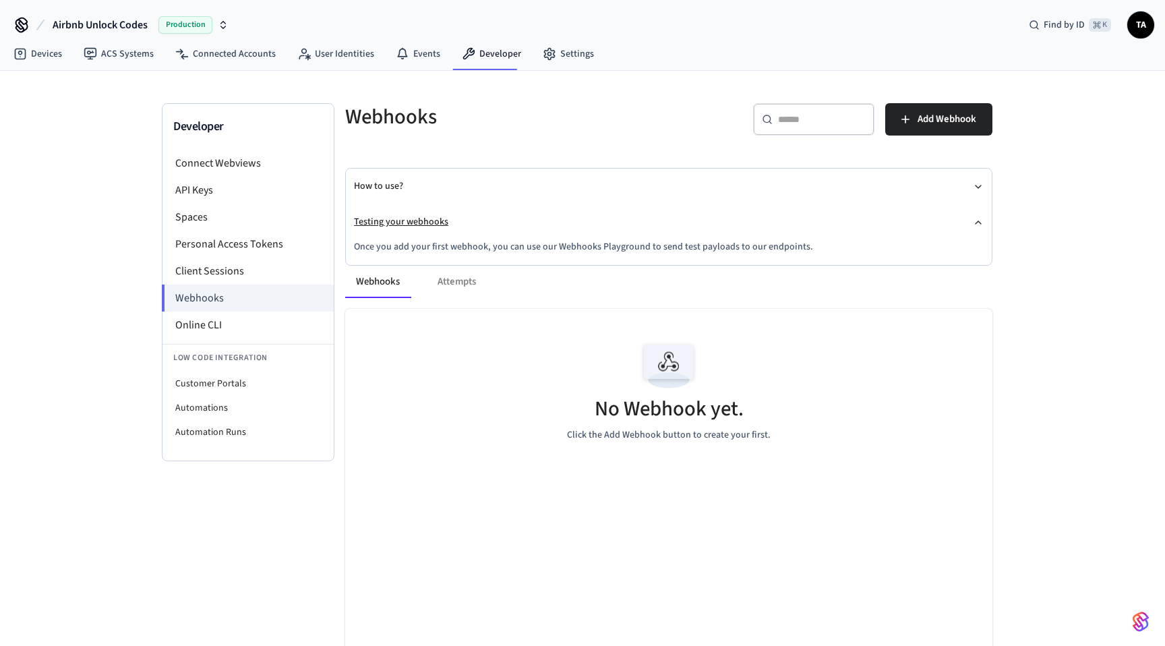
click at [933, 222] on button "Testing your webhooks" at bounding box center [668, 222] width 629 height 36
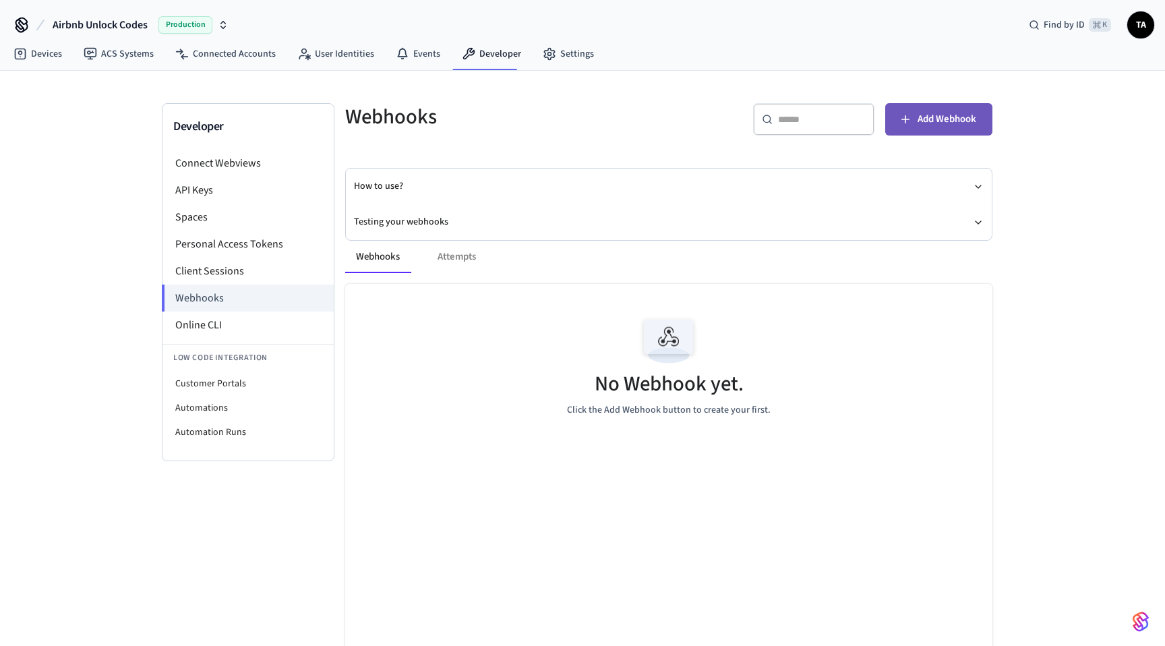
click at [960, 119] on span "Add Webhook" at bounding box center [946, 120] width 59 height 18
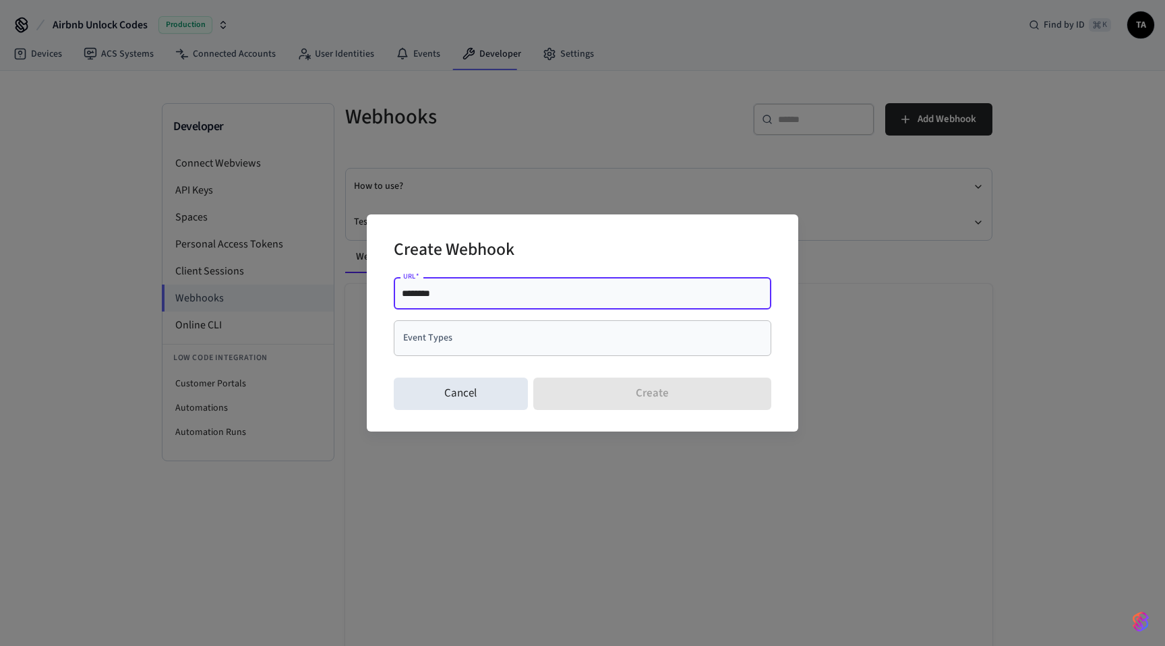
drag, startPoint x: 458, startPoint y: 291, endPoint x: 381, endPoint y: 294, distance: 76.9
click at [381, 294] on div "Create Webhook URL   * ******** URL   * Event Types Event Types Cancel Create" at bounding box center [582, 322] width 431 height 217
paste input "**********"
type input "**********"
click at [438, 342] on input "Event Types" at bounding box center [572, 338] width 345 height 24
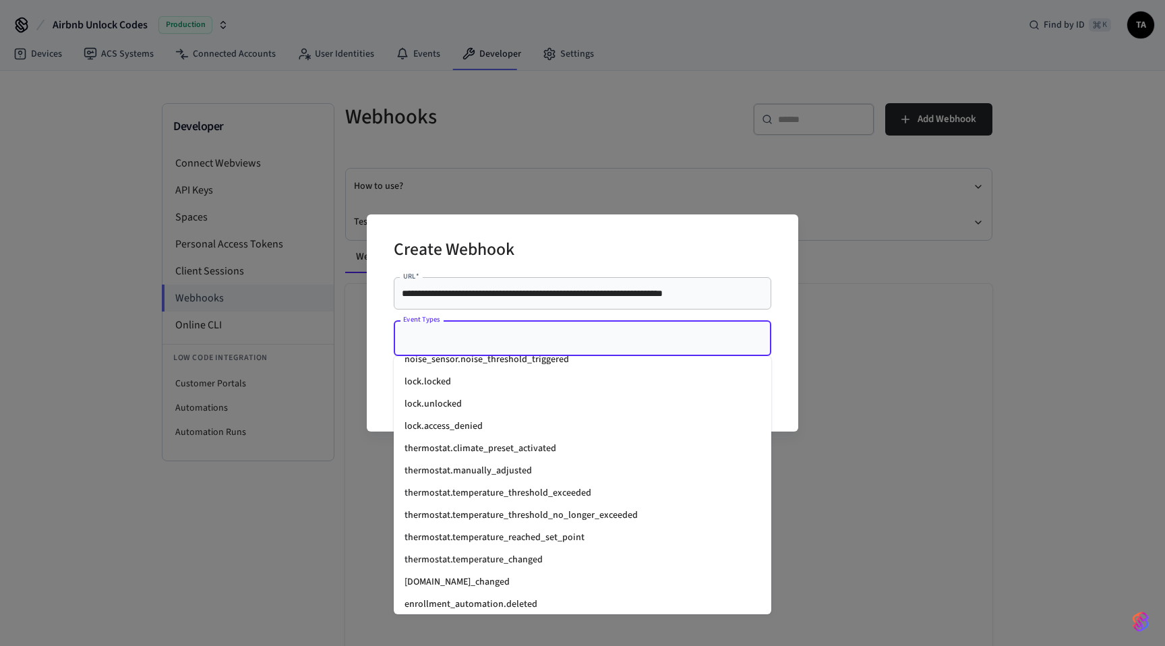
scroll to position [1780, 0]
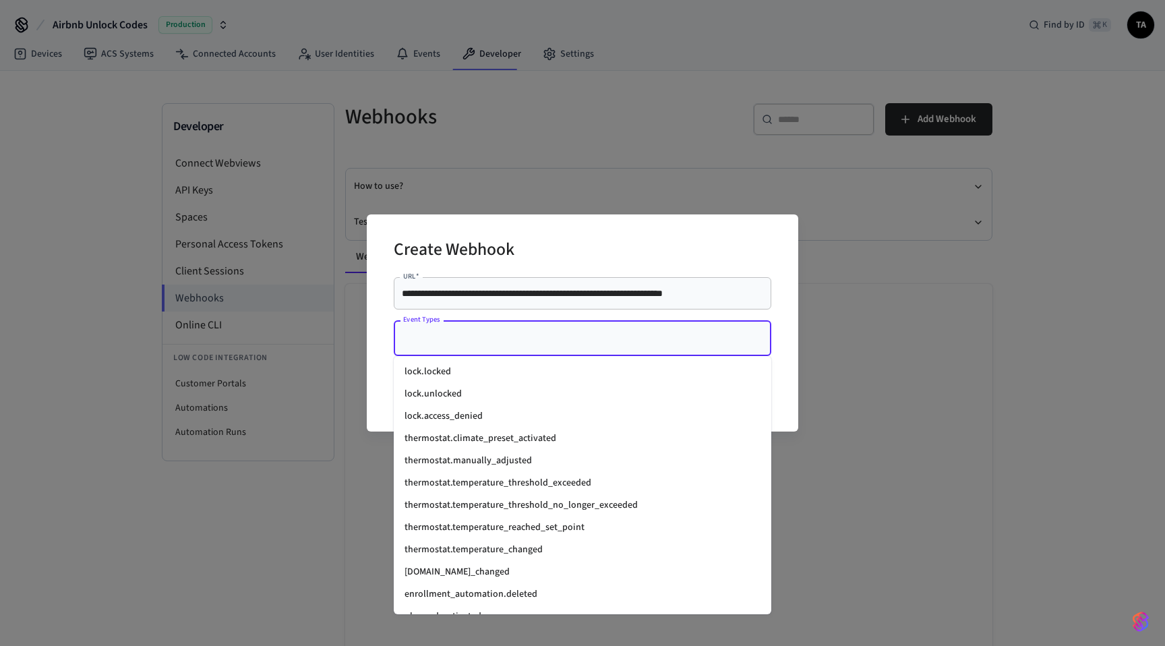
click at [432, 396] on li "lock.unlocked" at bounding box center [582, 394] width 377 height 22
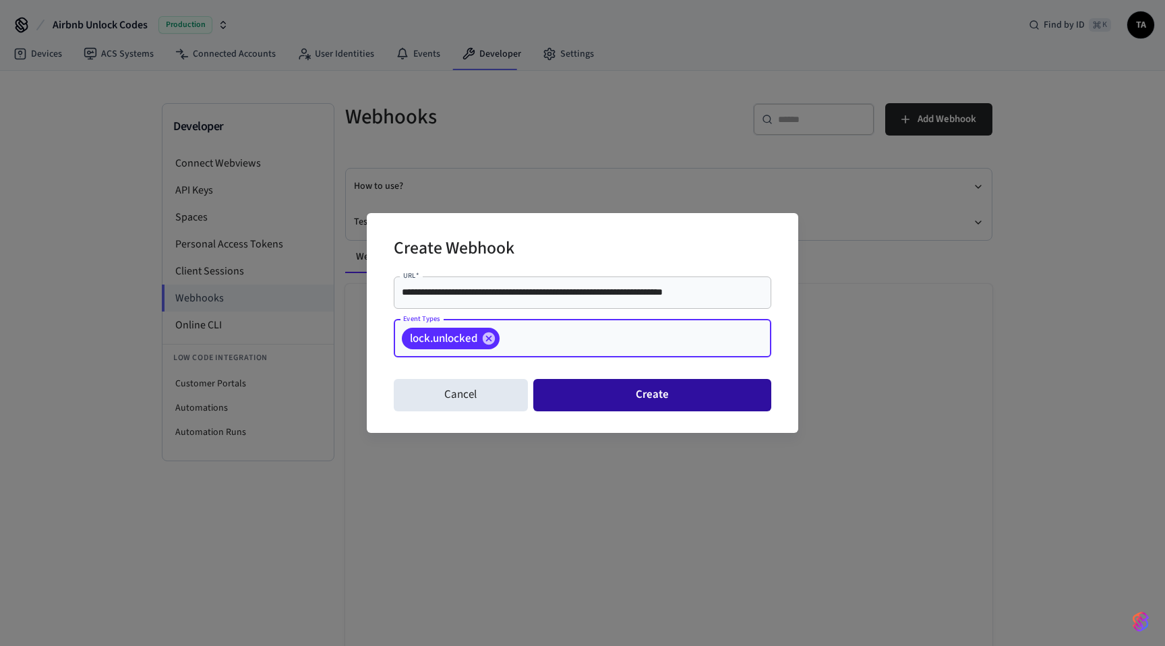
click at [602, 394] on button "Create" at bounding box center [652, 395] width 238 height 32
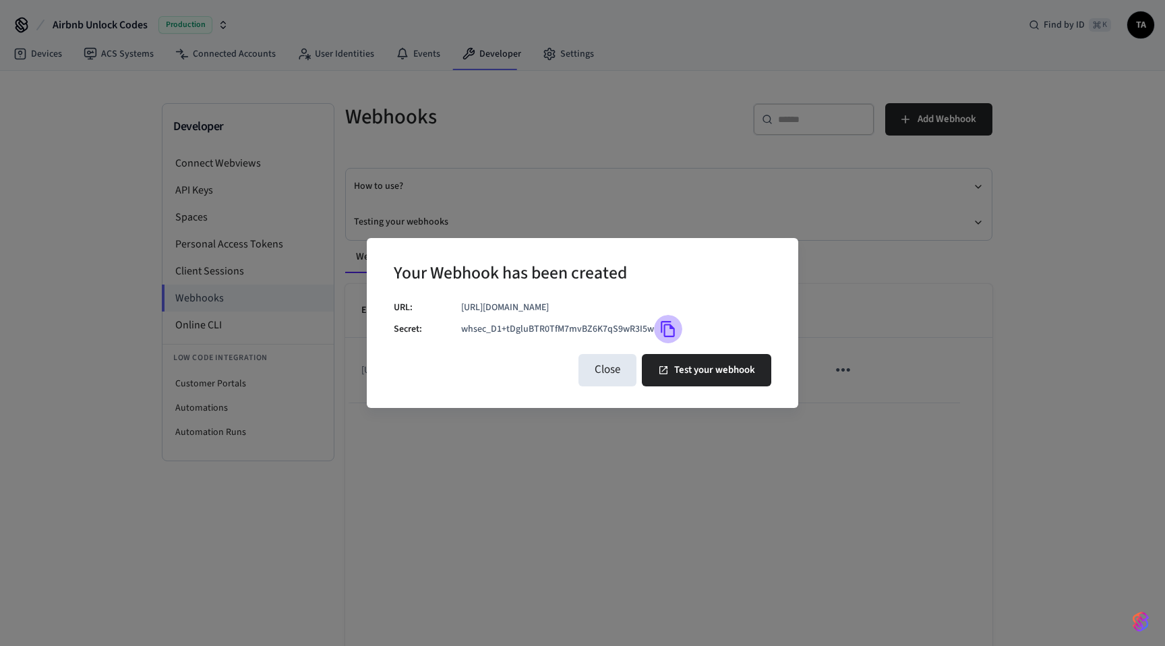
click at [660, 334] on icon "Copy" at bounding box center [667, 329] width 14 height 16
click at [689, 382] on button "Test your webhook" at bounding box center [706, 370] width 129 height 32
click at [581, 119] on div "Your Webhook has been created URL: https://n8n.sunsetandsunrise.net/webhook/f64…" at bounding box center [582, 323] width 1165 height 646
